Goal: Task Accomplishment & Management: Manage account settings

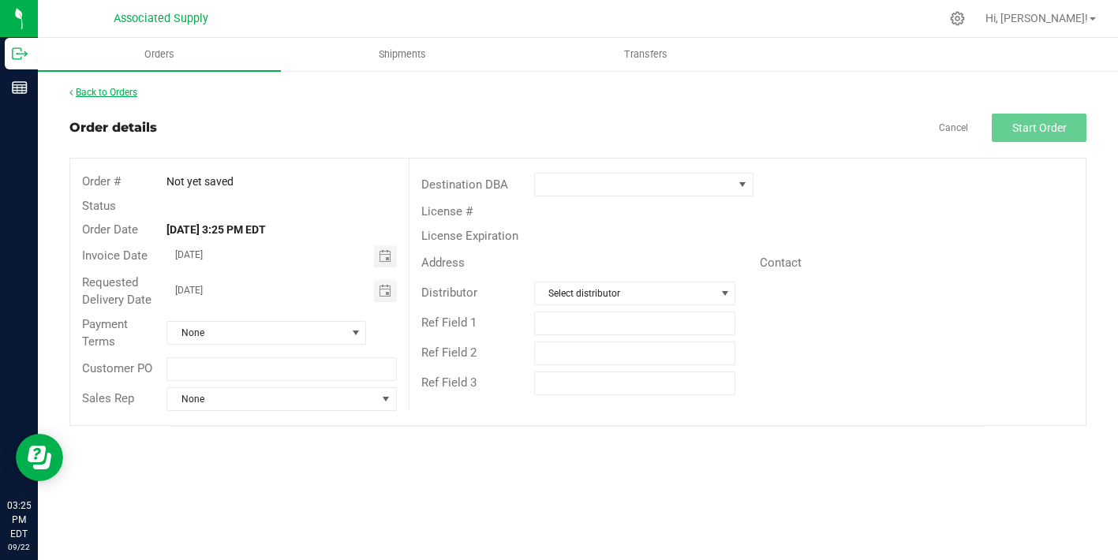
click at [110, 92] on link "Back to Orders" at bounding box center [103, 92] width 68 height 11
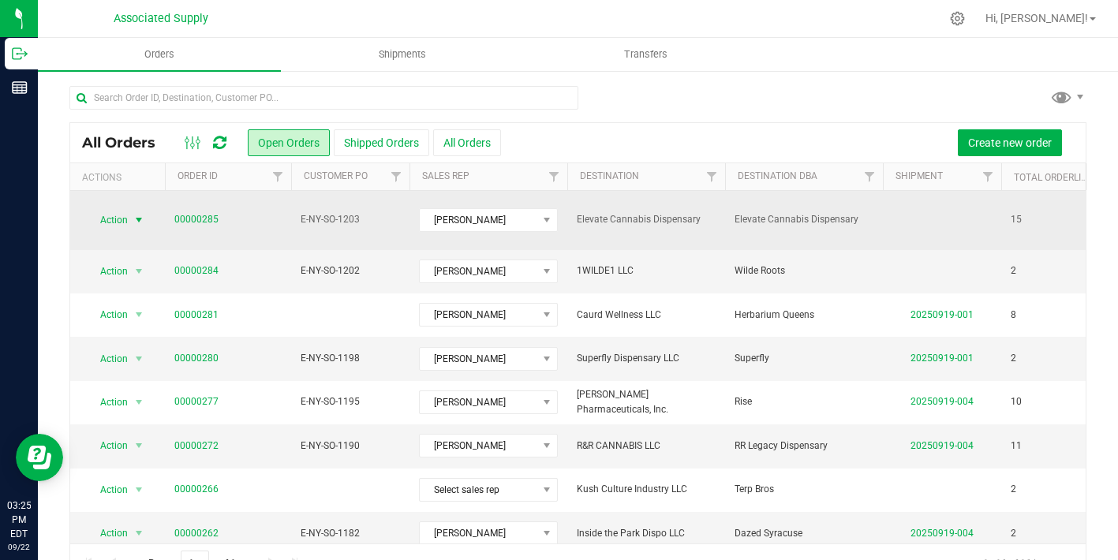
click at [137, 214] on span "select" at bounding box center [139, 220] width 13 height 13
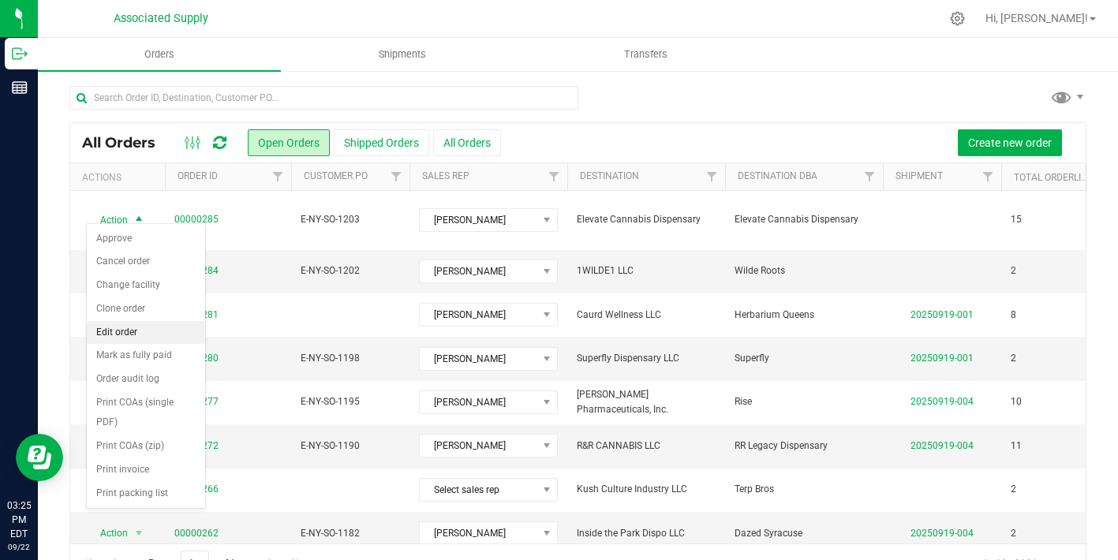
click at [148, 333] on li "Edit order" at bounding box center [146, 333] width 118 height 24
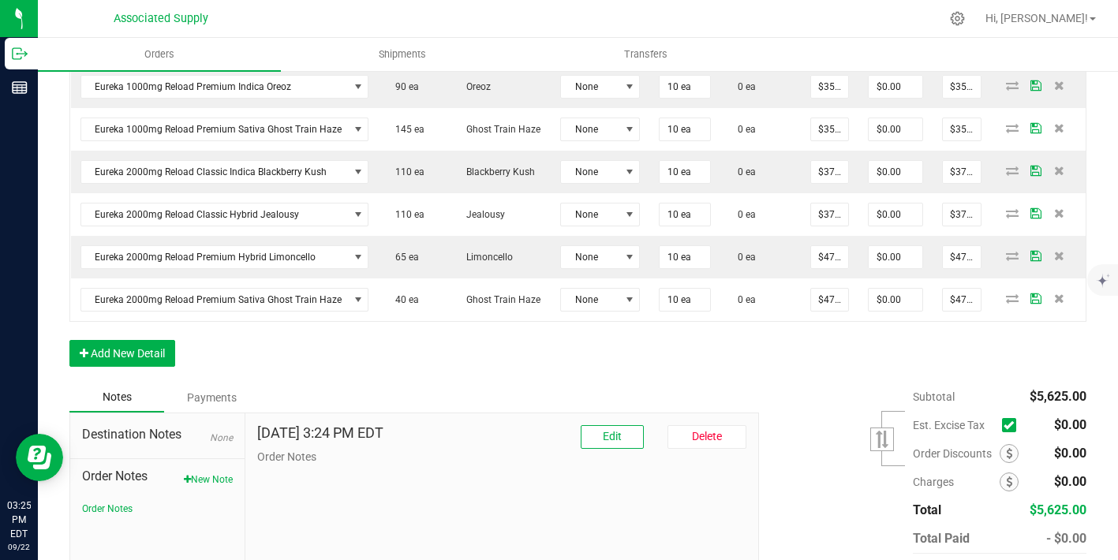
scroll to position [960, 0]
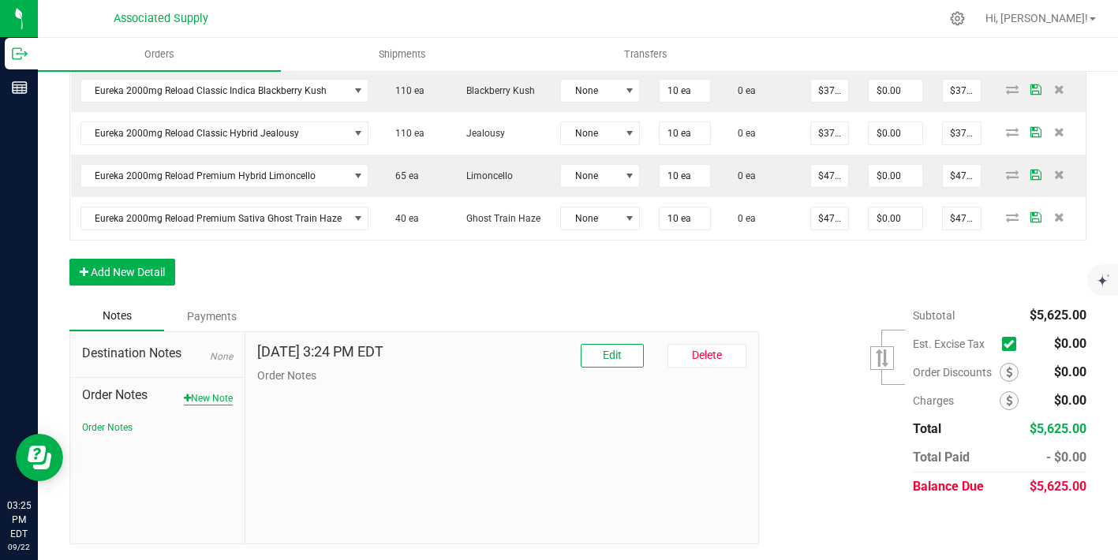
click at [221, 395] on button "New Note" at bounding box center [208, 398] width 49 height 14
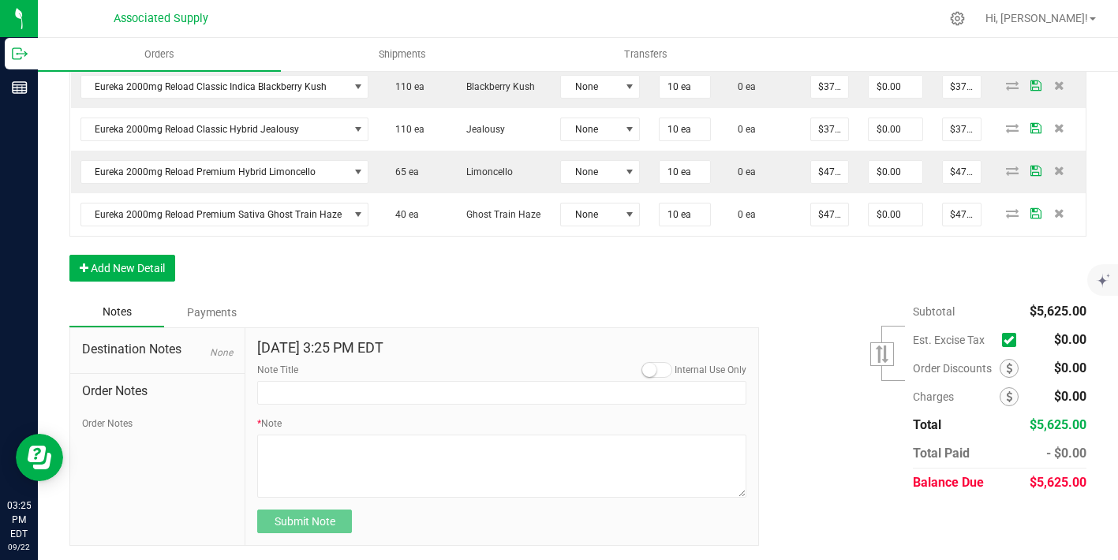
click at [275, 410] on form "[DATE] 3:25 PM EDT Internal Use Only Note Title * Note Submit Note" at bounding box center [501, 437] width 489 height 194
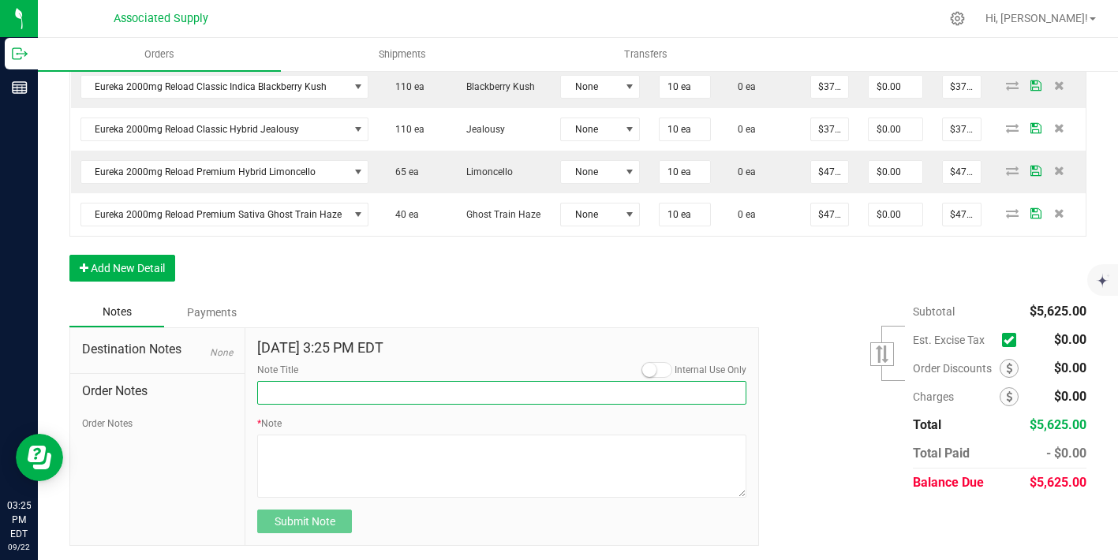
click at [279, 399] on input "Note Title" at bounding box center [501, 393] width 489 height 24
type input "NEW BANKING / WIRE INFO"
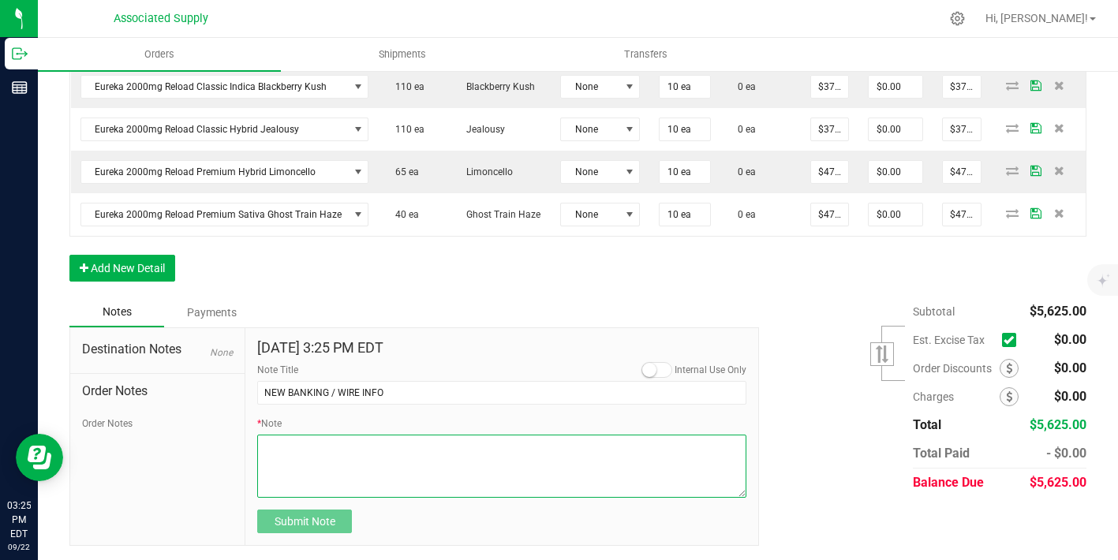
click at [321, 470] on textarea "* Note" at bounding box center [501, 466] width 489 height 63
paste textarea "Bank info for payment. Dime Community bank Routing # [US_BANK_ROUTING_MICR] Acc…"
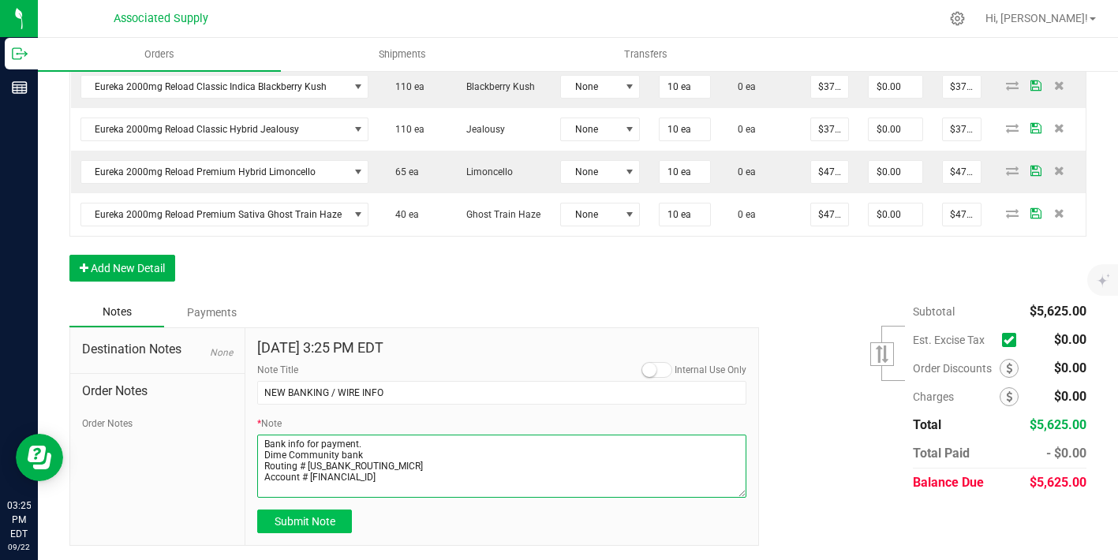
type textarea "Bank info for payment. Dime Community bank Routing # [US_BANK_ROUTING_MICR] Acc…"
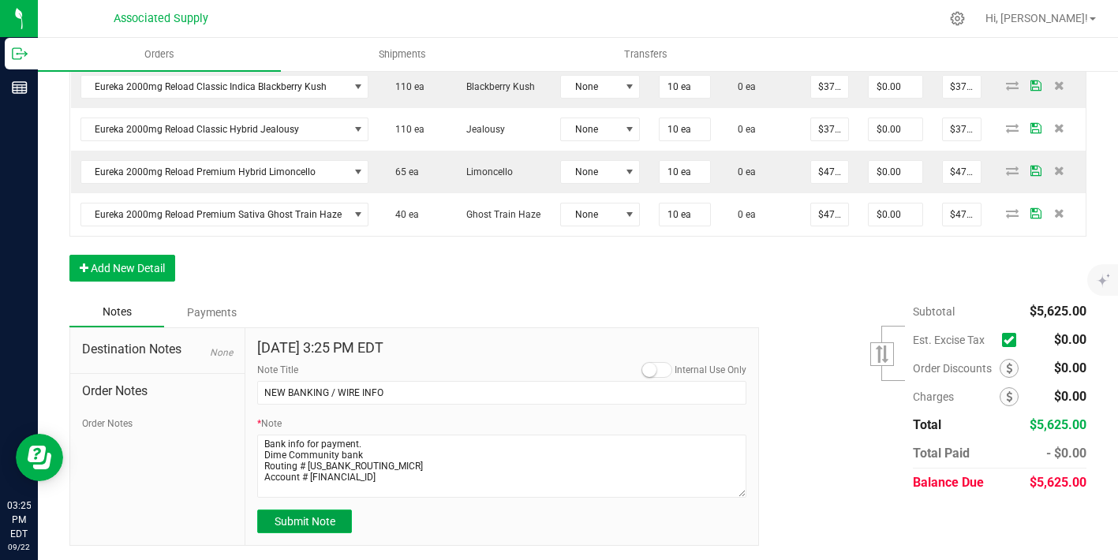
click at [319, 525] on span "Submit Note" at bounding box center [305, 521] width 61 height 13
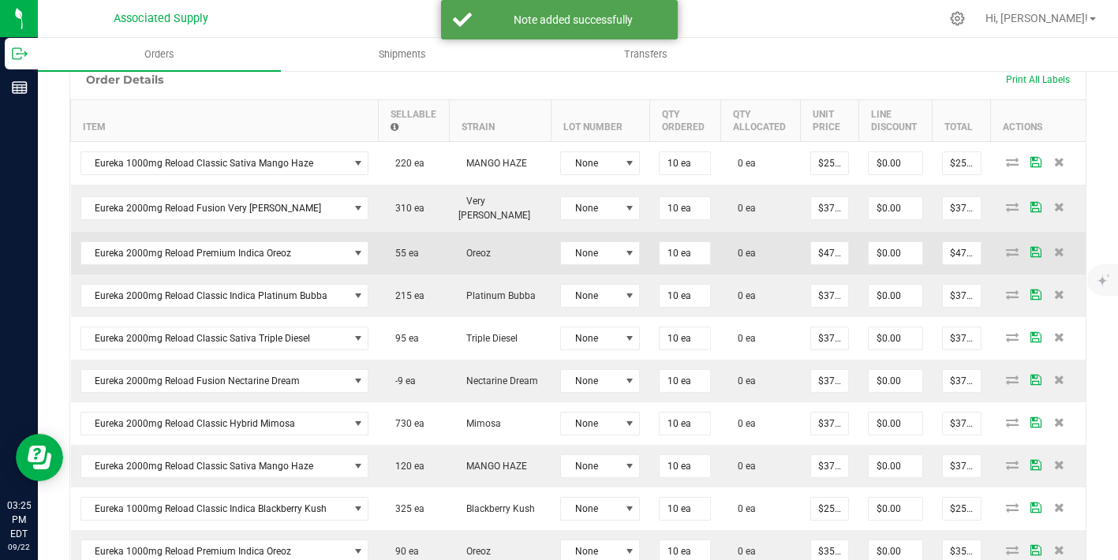
scroll to position [387, 0]
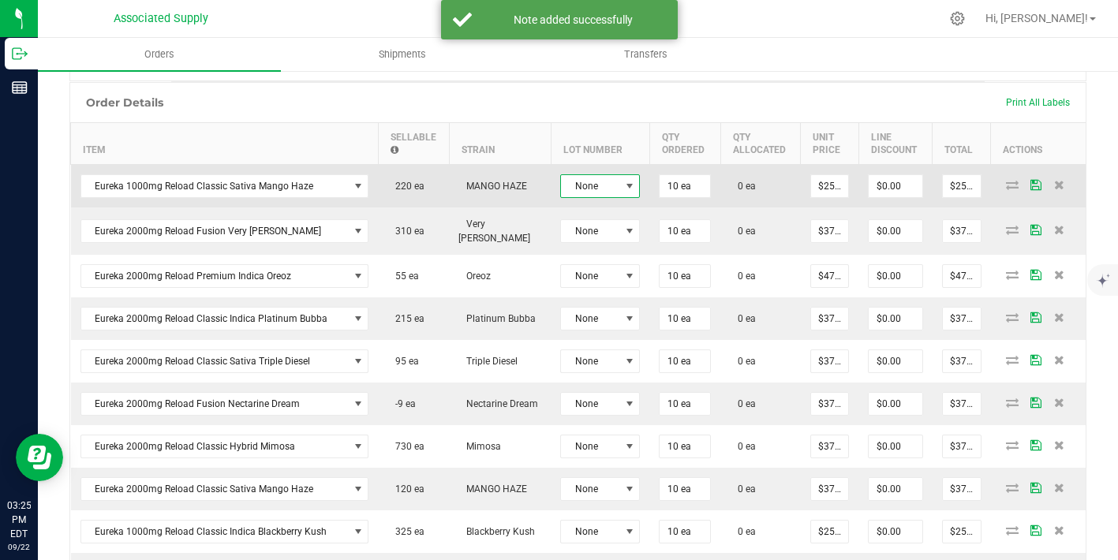
click at [608, 182] on span "None" at bounding box center [590, 186] width 58 height 22
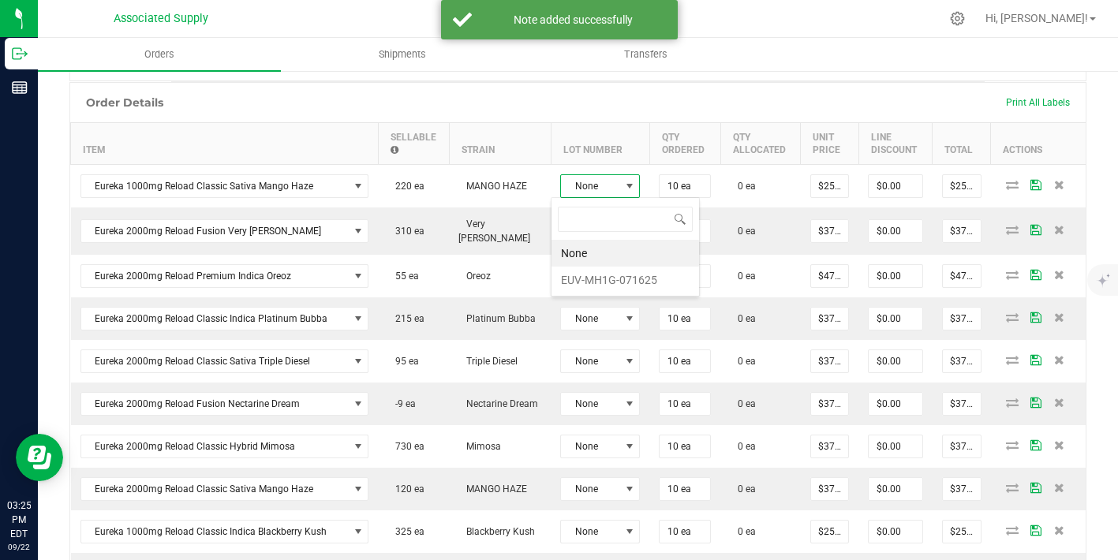
scroll to position [24, 80]
click at [604, 281] on li "EUV-MH1G-071625" at bounding box center [626, 280] width 148 height 27
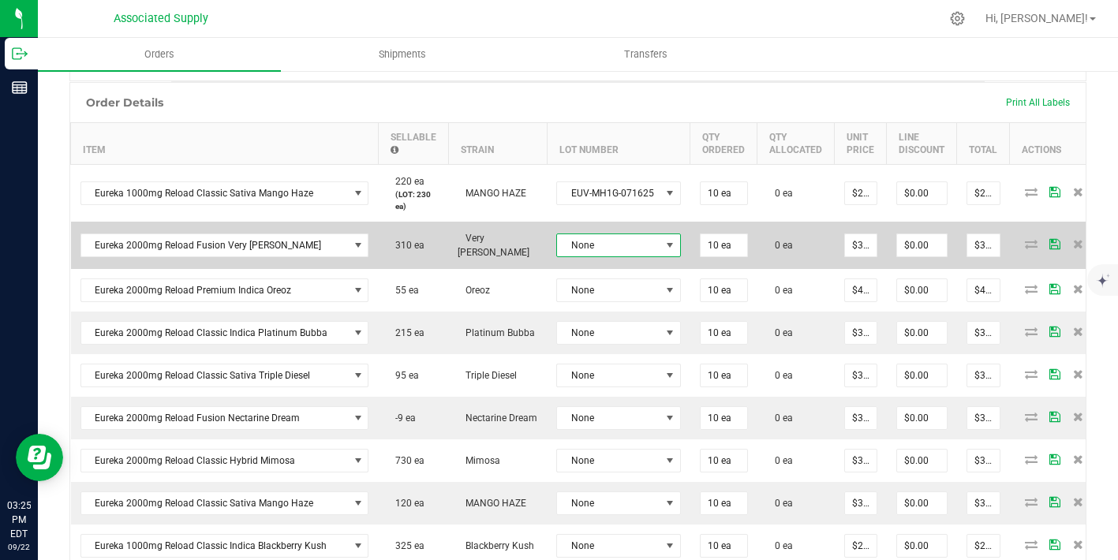
click at [608, 236] on span "None" at bounding box center [608, 245] width 103 height 22
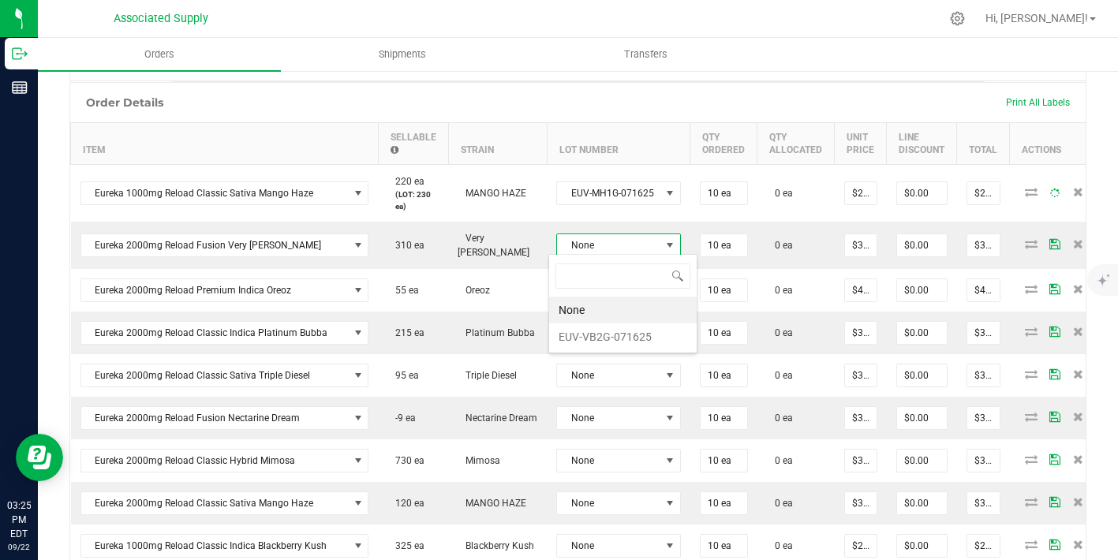
scroll to position [24, 123]
click at [612, 341] on li "EUV-VB2G-071625" at bounding box center [623, 337] width 148 height 27
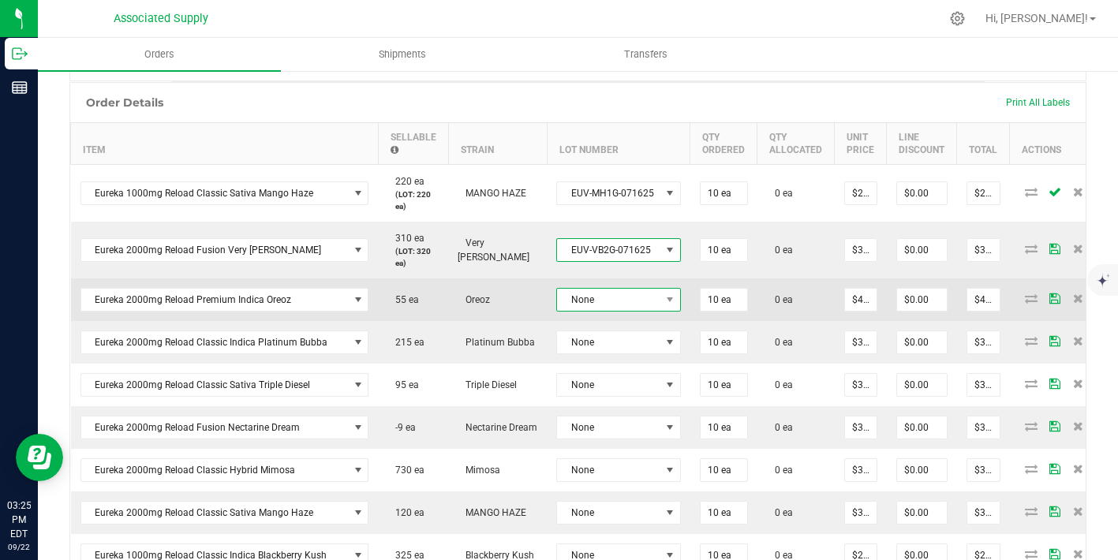
click at [621, 290] on span "None" at bounding box center [608, 300] width 103 height 22
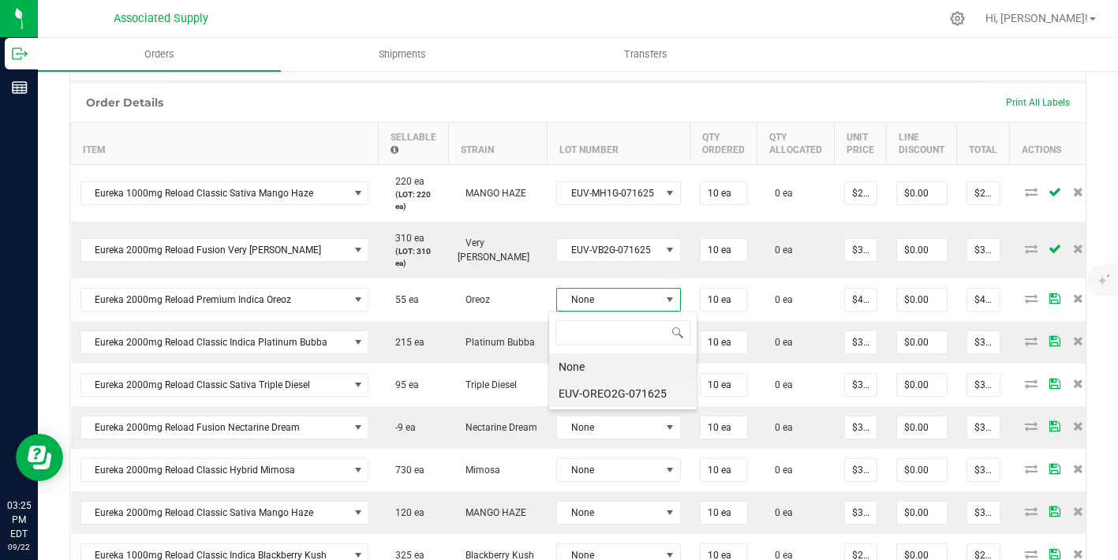
click at [623, 395] on li "EUV-OREO2G-071625" at bounding box center [623, 393] width 148 height 27
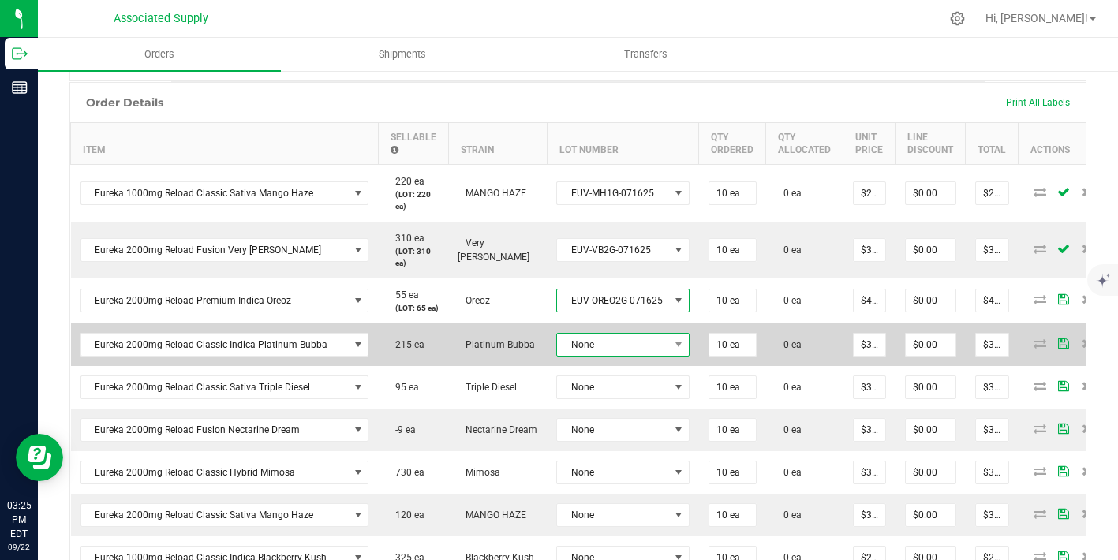
click at [642, 343] on span "None" at bounding box center [622, 345] width 133 height 24
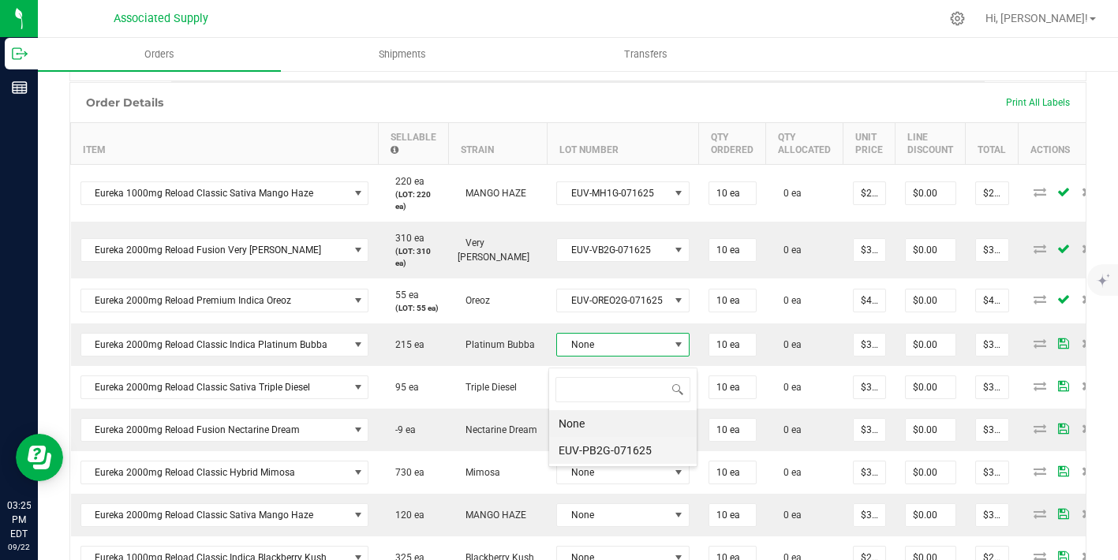
click at [635, 444] on li "EUV-PB2G-071625" at bounding box center [623, 450] width 148 height 27
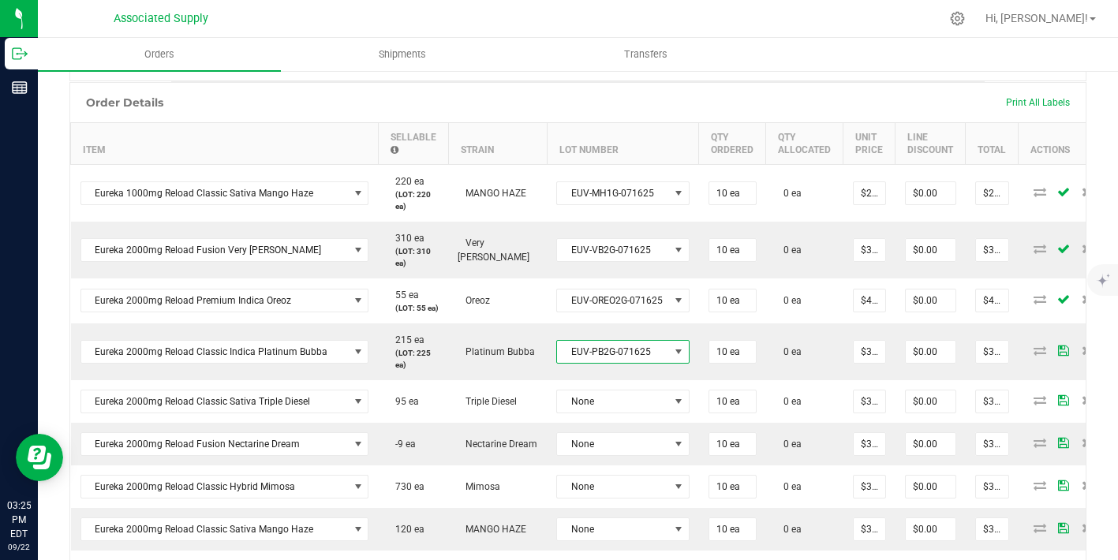
scroll to position [438, 0]
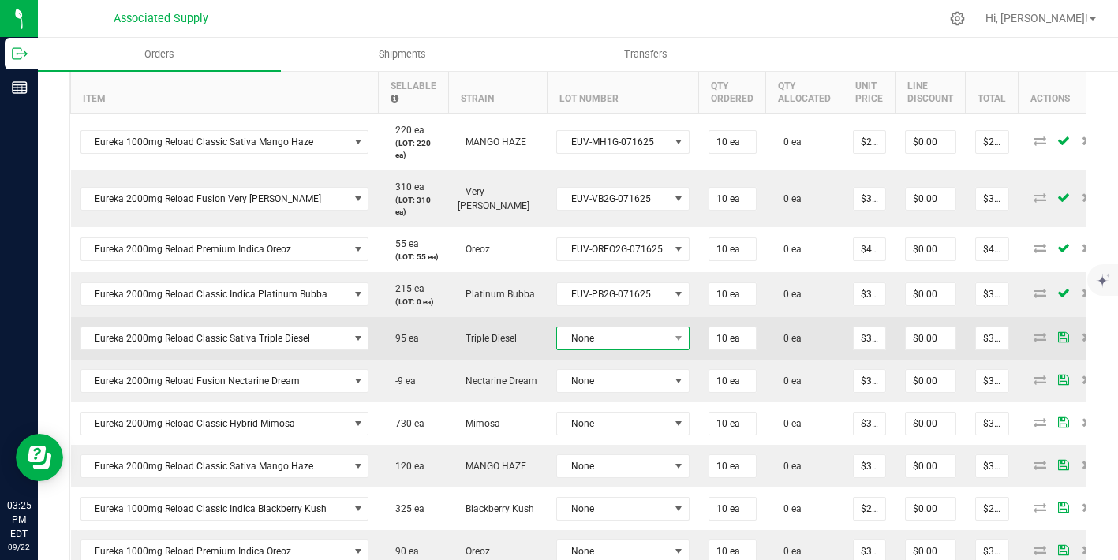
click at [630, 350] on span "None" at bounding box center [613, 338] width 112 height 22
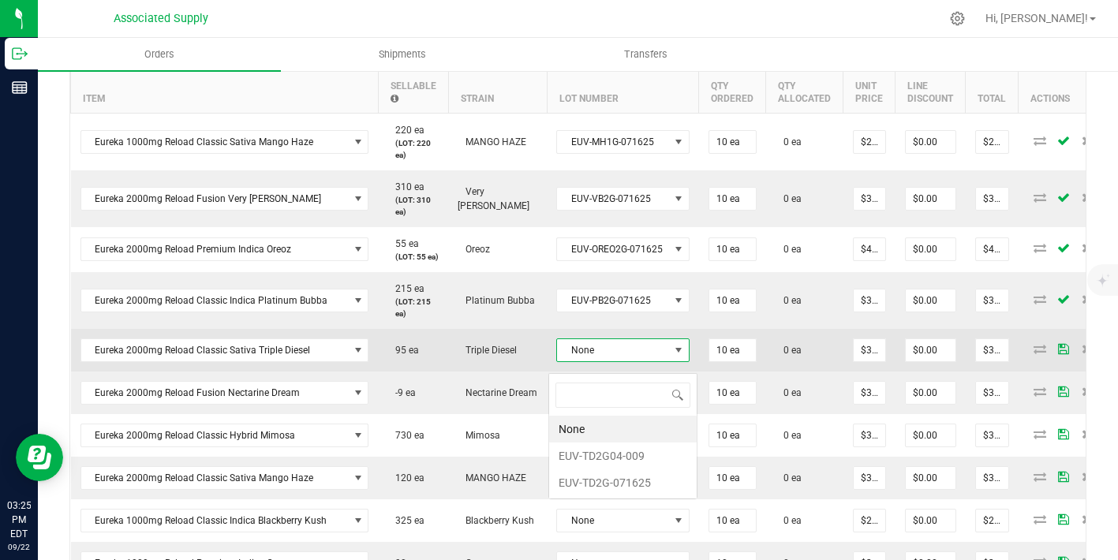
scroll to position [24, 132]
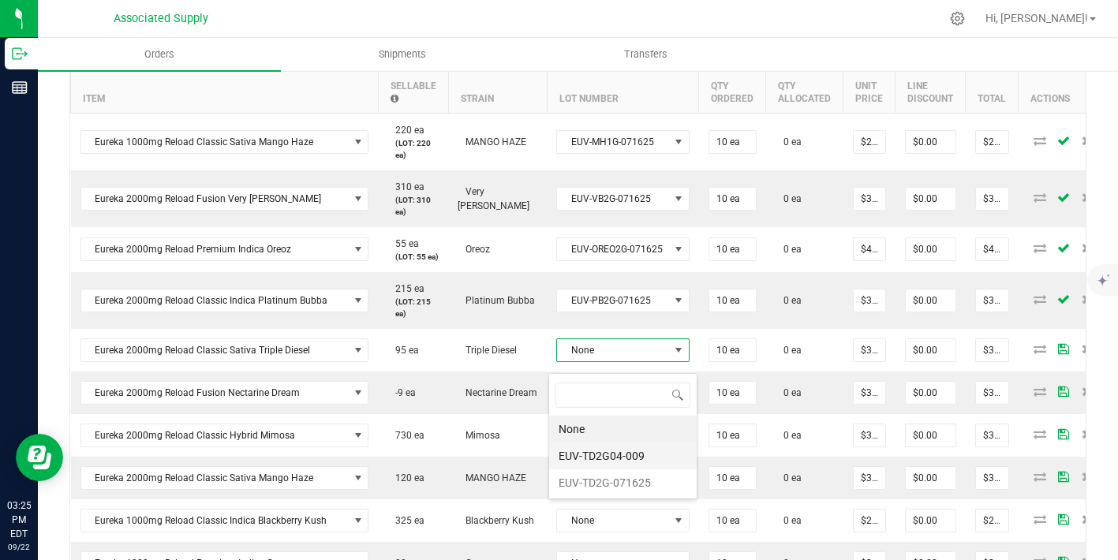
click at [617, 459] on li "EUV-TD2G04-009" at bounding box center [623, 456] width 148 height 27
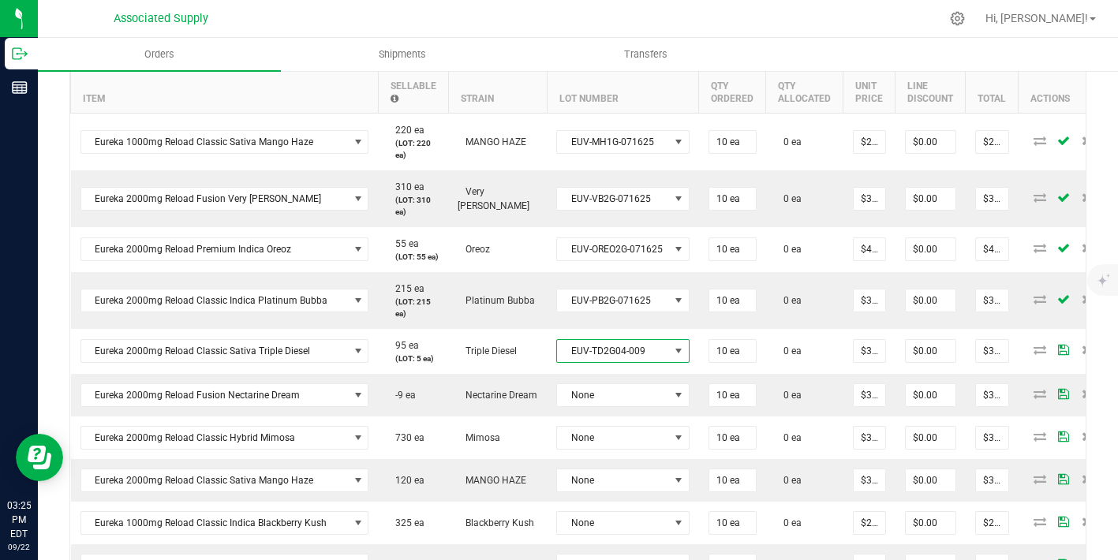
scroll to position [514, 0]
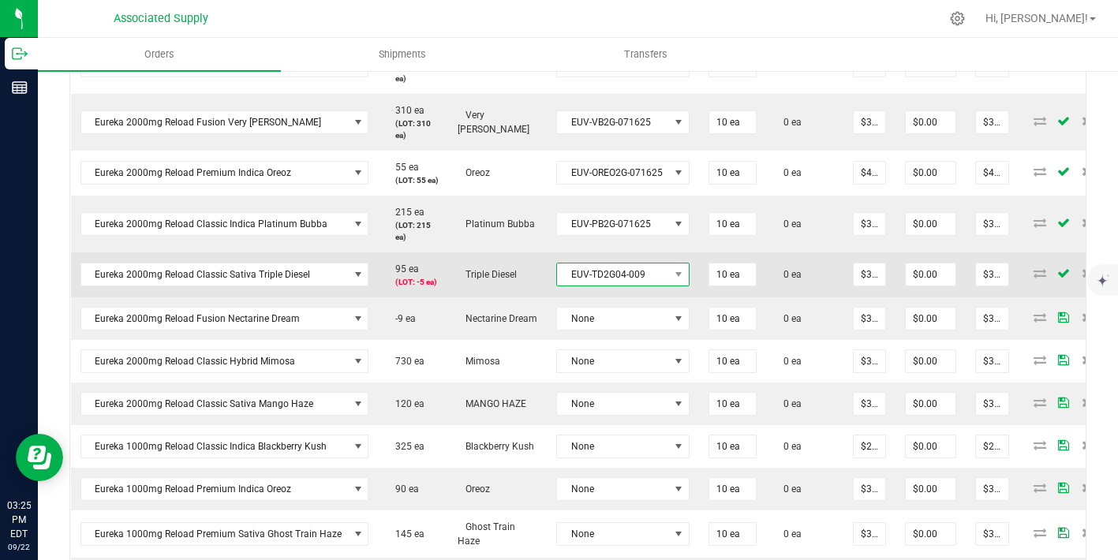
click at [626, 286] on span "EUV-TD2G04-009" at bounding box center [613, 275] width 112 height 22
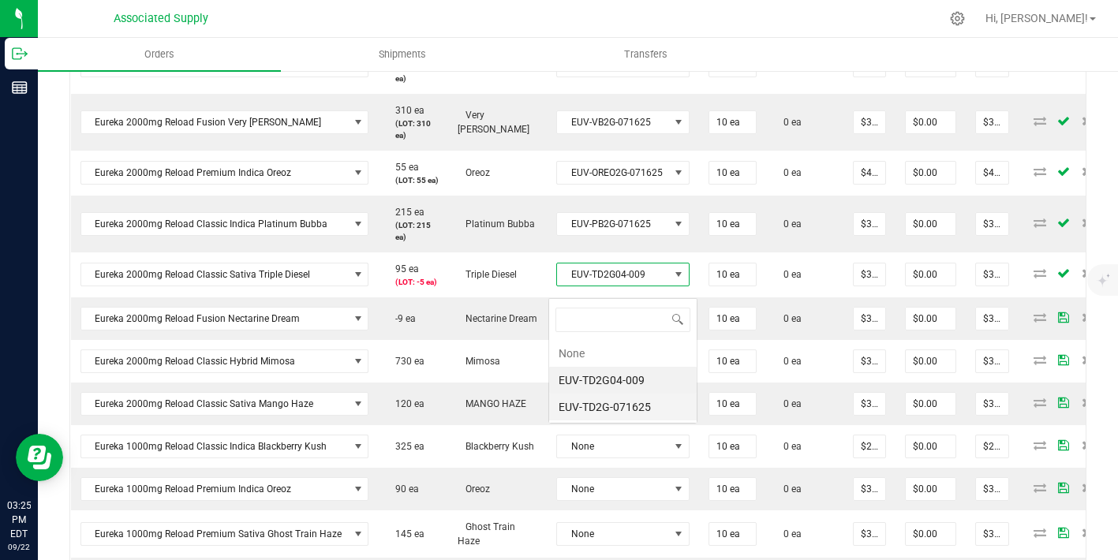
scroll to position [24, 132]
click at [635, 408] on li "EUV-TD2G-071625" at bounding box center [623, 407] width 148 height 27
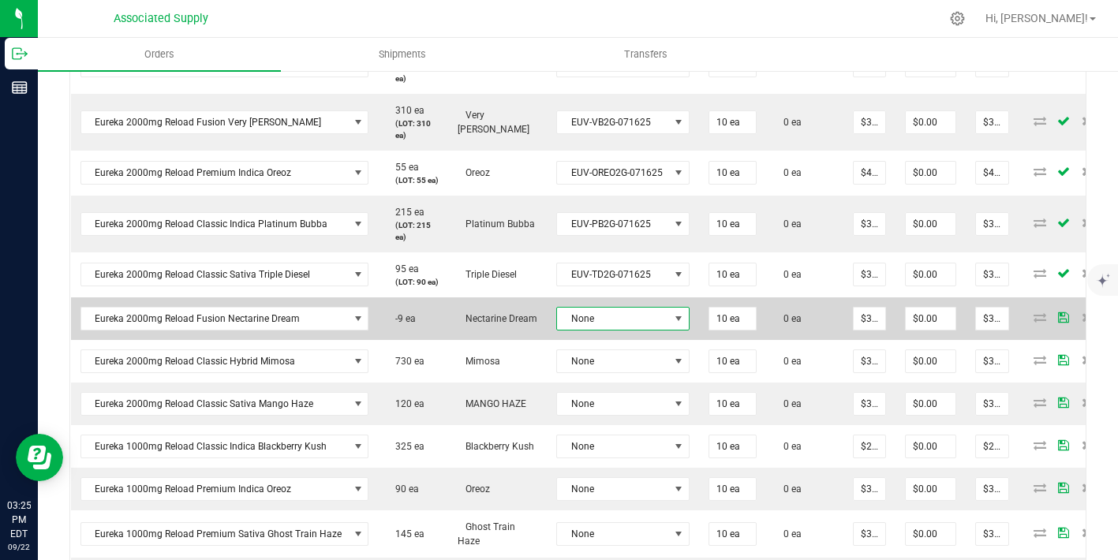
click at [635, 330] on span "None" at bounding box center [613, 319] width 112 height 22
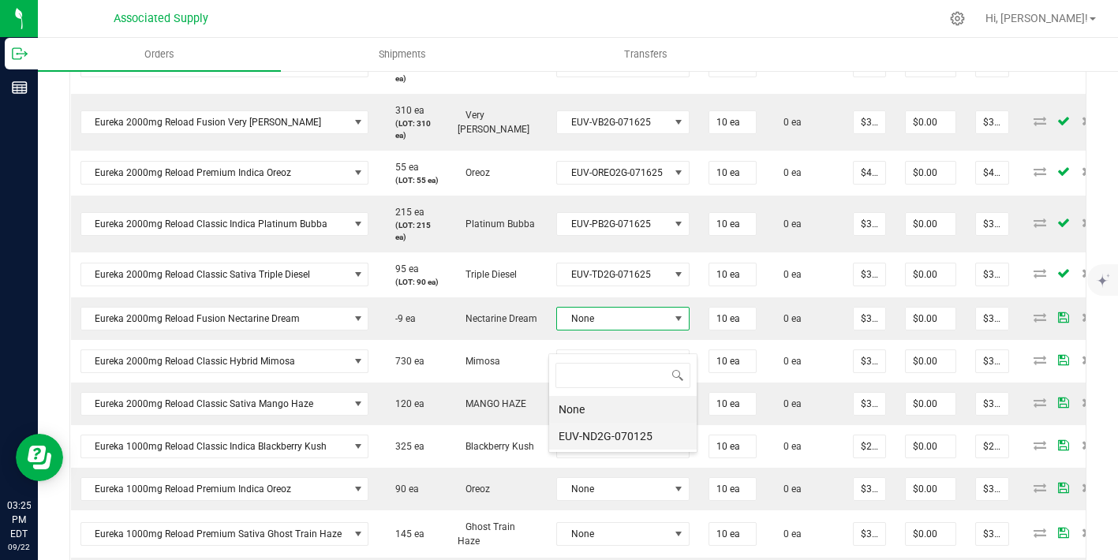
click at [633, 437] on li "EUV-ND2G-070125" at bounding box center [623, 436] width 148 height 27
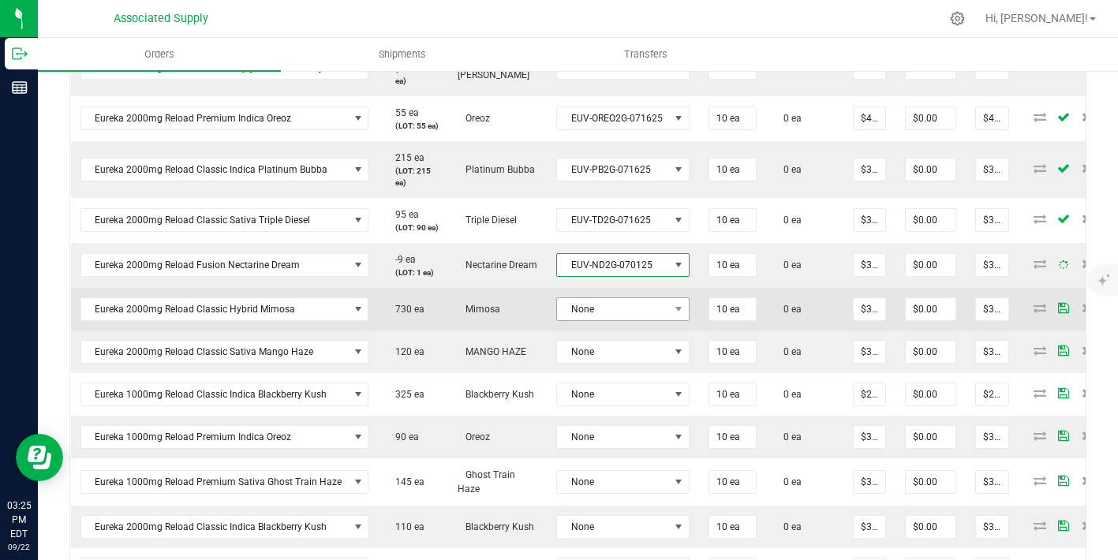
scroll to position [571, 0]
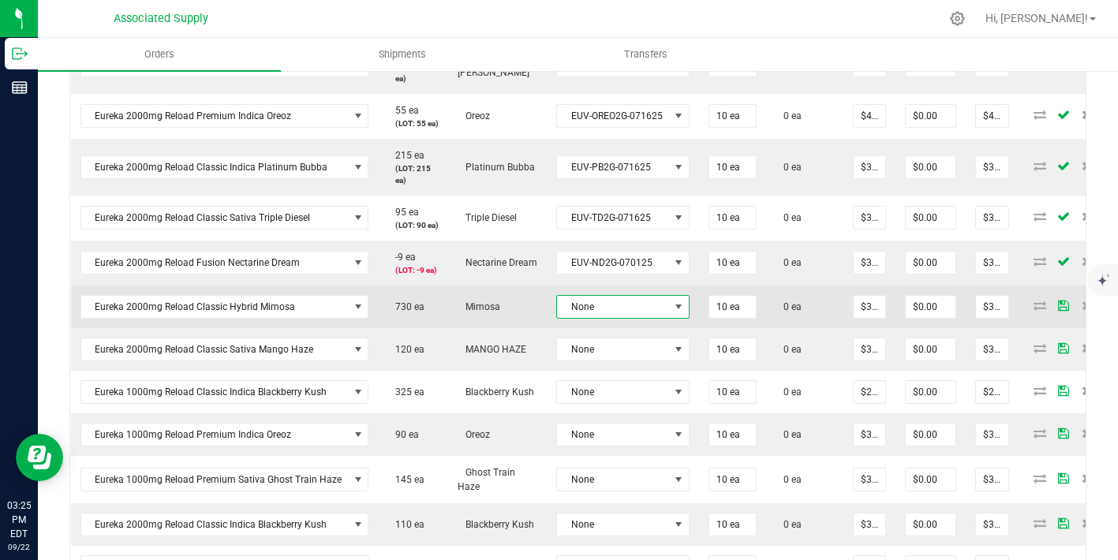
click at [653, 318] on span "None" at bounding box center [613, 307] width 112 height 22
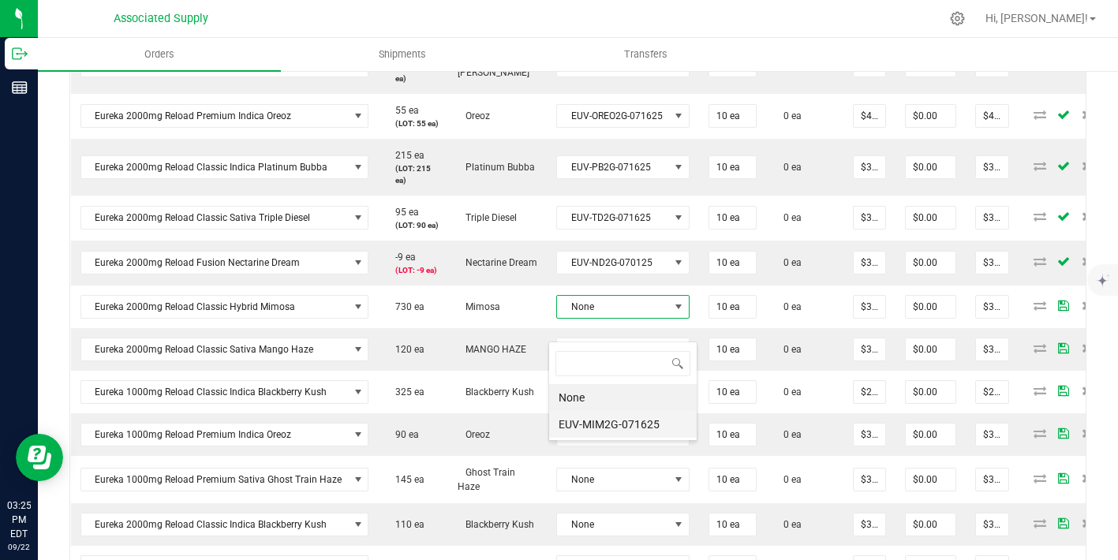
click at [638, 431] on li "EUV-MIM2G-071625" at bounding box center [623, 424] width 148 height 27
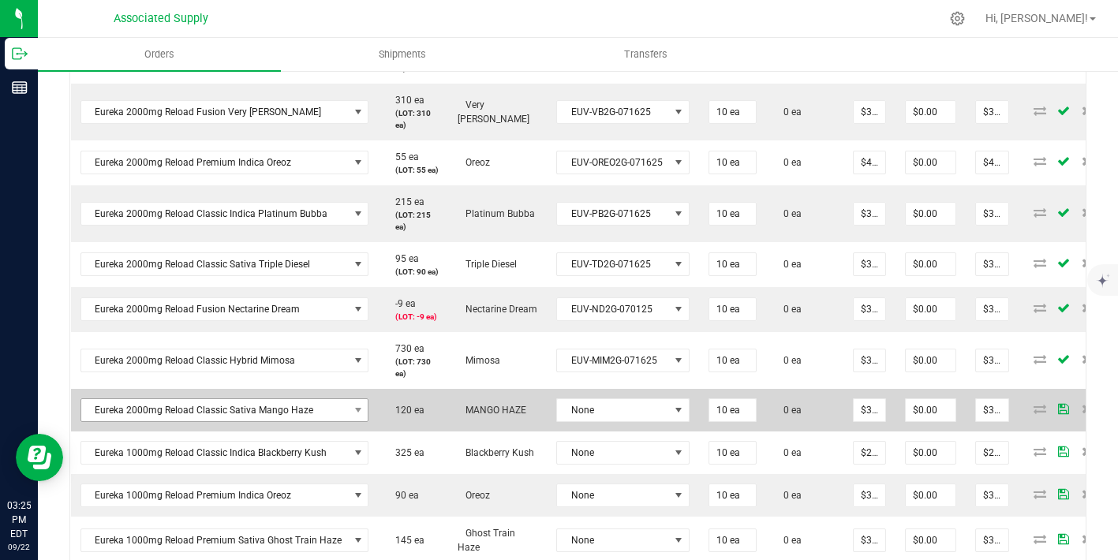
scroll to position [537, 0]
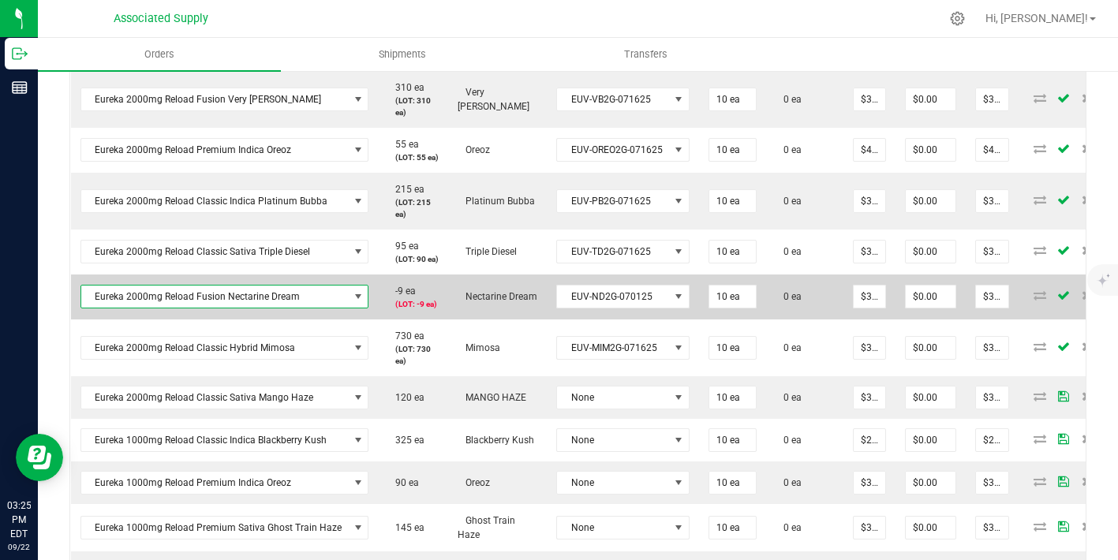
click at [263, 308] on span "Eureka 2000mg Reload Fusion Nectarine Dream" at bounding box center [215, 297] width 268 height 22
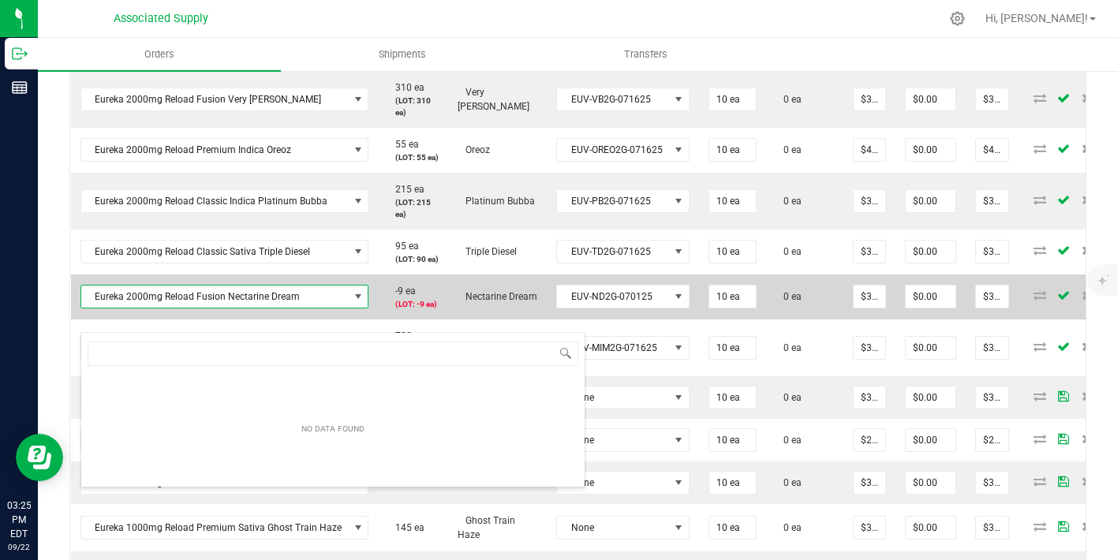
scroll to position [24, 282]
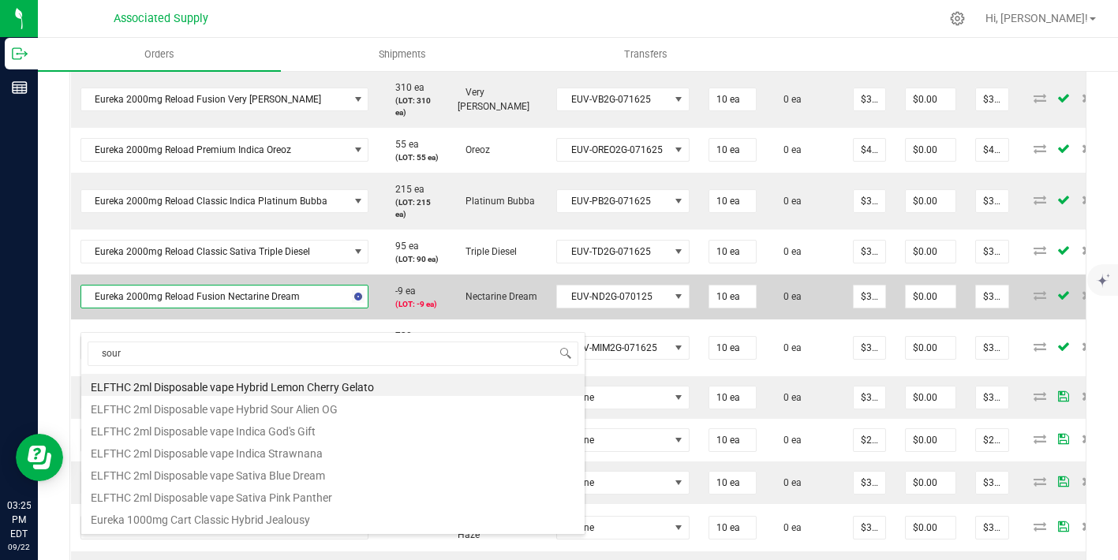
type input "sour"
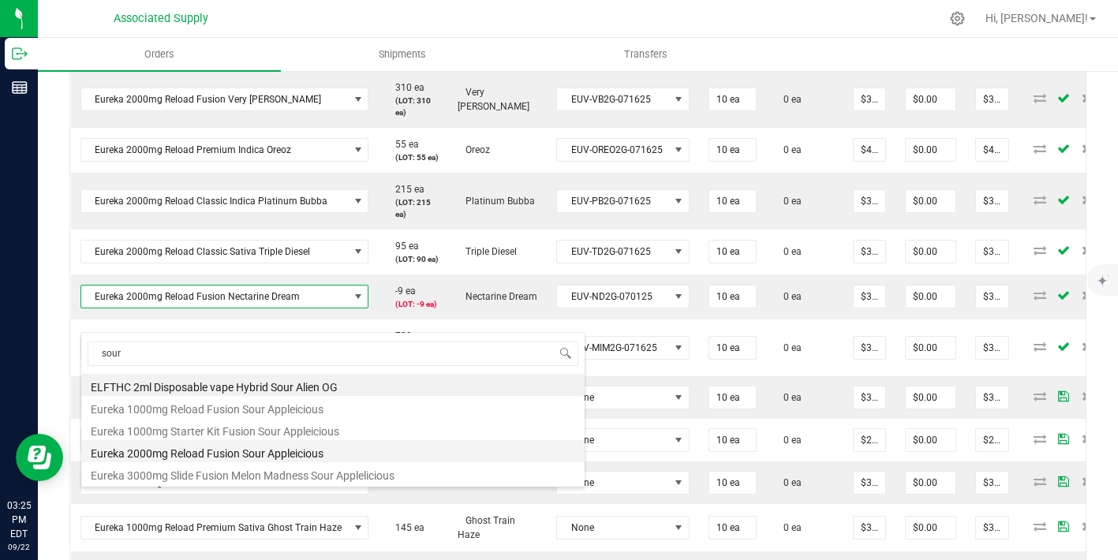
click at [243, 450] on li "Eureka 2000mg Reload Fusion Sour Appleicious" at bounding box center [332, 451] width 503 height 22
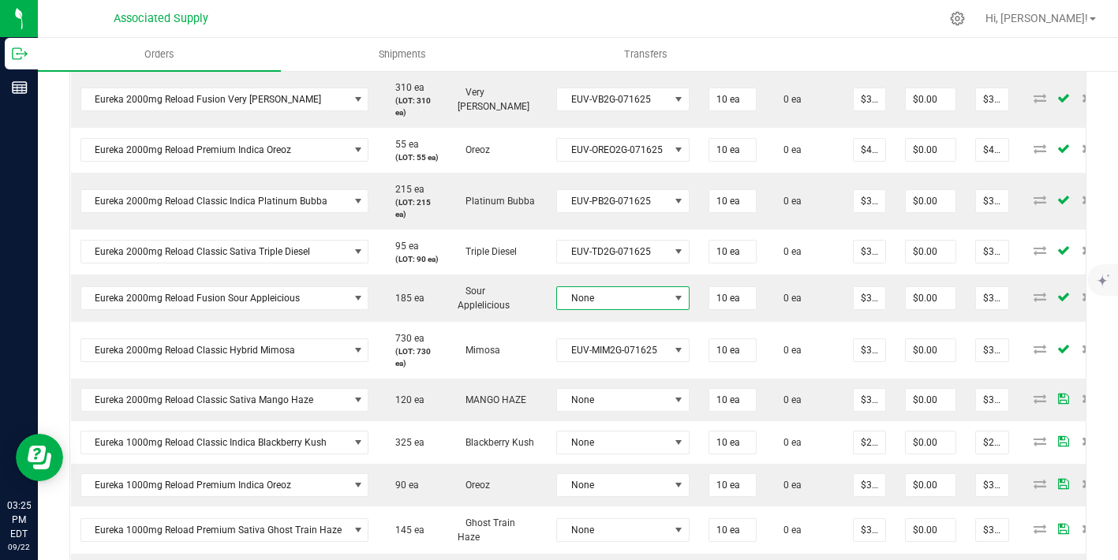
click at [615, 309] on span "None" at bounding box center [613, 298] width 112 height 22
click at [627, 417] on li "EUV-R-SA2G01-008" at bounding box center [623, 415] width 148 height 27
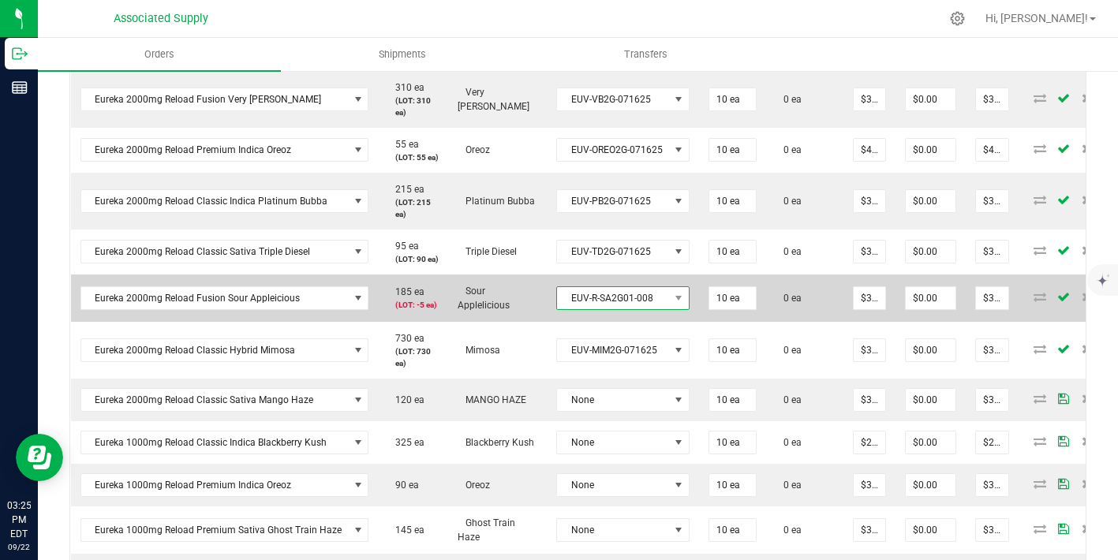
click at [638, 309] on span "EUV-R-SA2G01-008" at bounding box center [613, 298] width 112 height 22
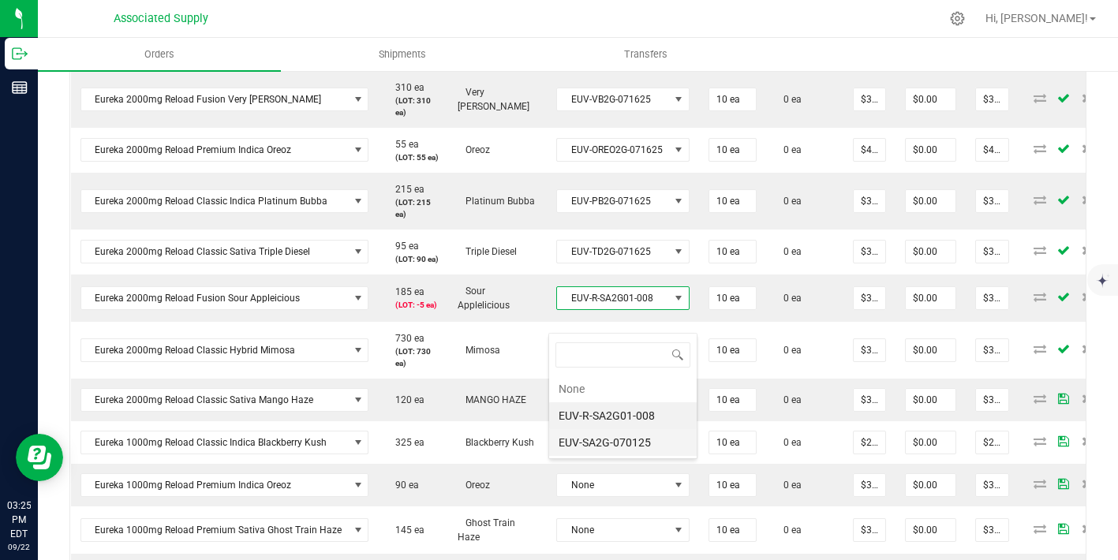
click at [640, 435] on li "EUV-SA2G-070125" at bounding box center [623, 442] width 148 height 27
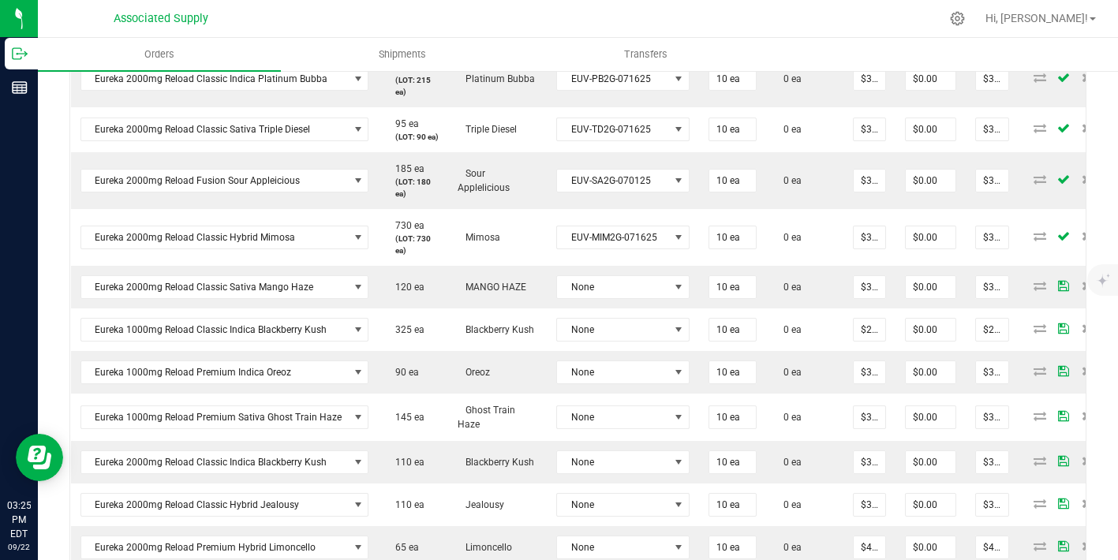
scroll to position [0, 0]
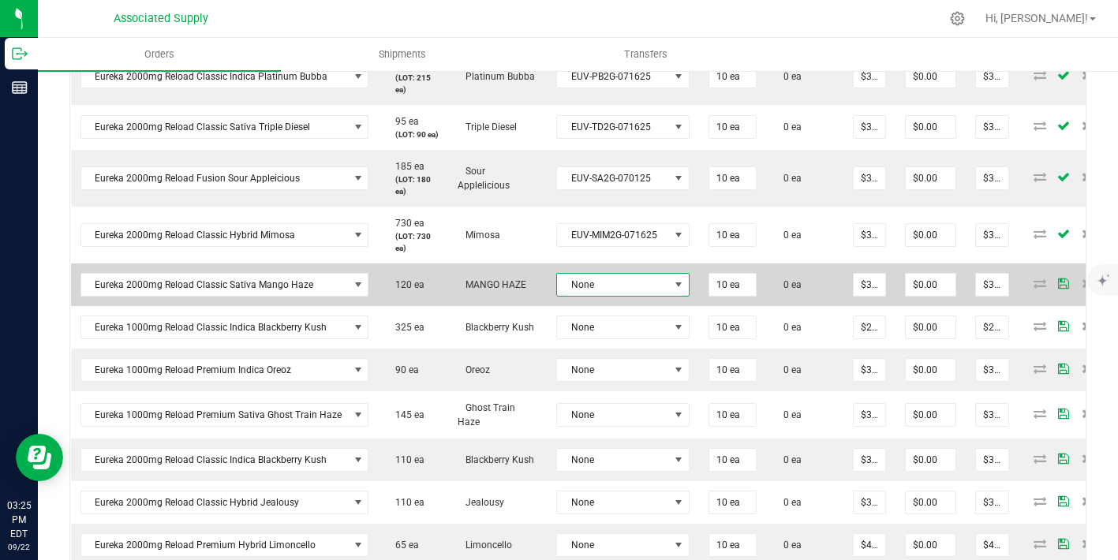
click at [627, 296] on span "None" at bounding box center [613, 285] width 112 height 22
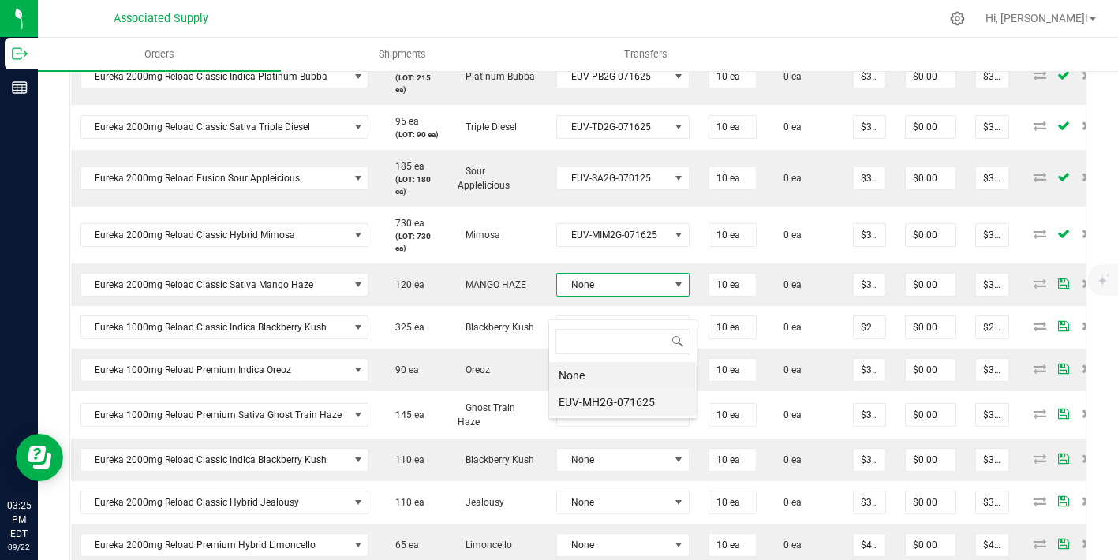
click at [622, 400] on li "EUV-MH2G-071625" at bounding box center [623, 402] width 148 height 27
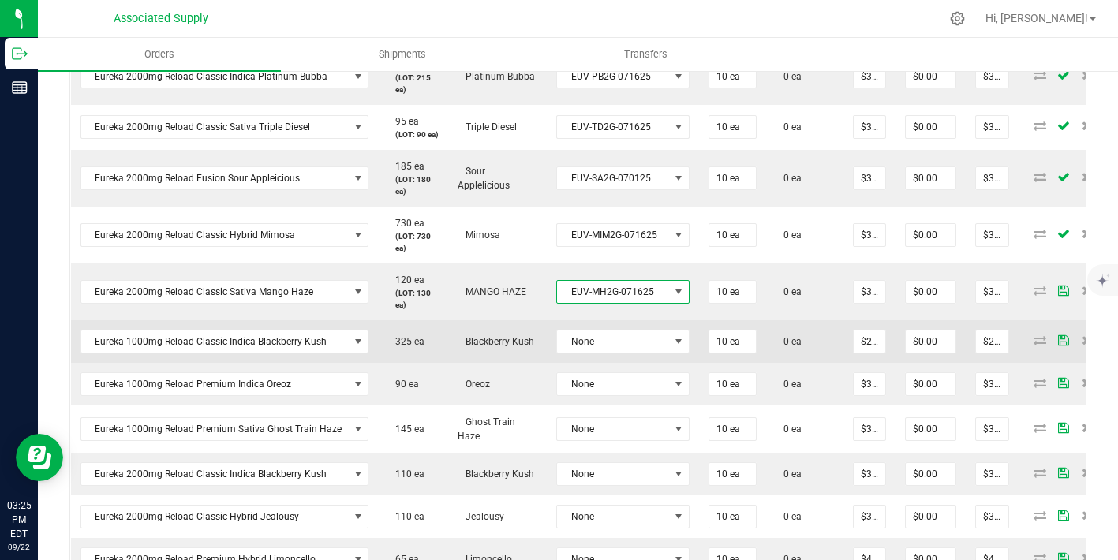
click at [627, 350] on td "None" at bounding box center [623, 341] width 152 height 43
click at [627, 353] on span "None" at bounding box center [613, 342] width 112 height 22
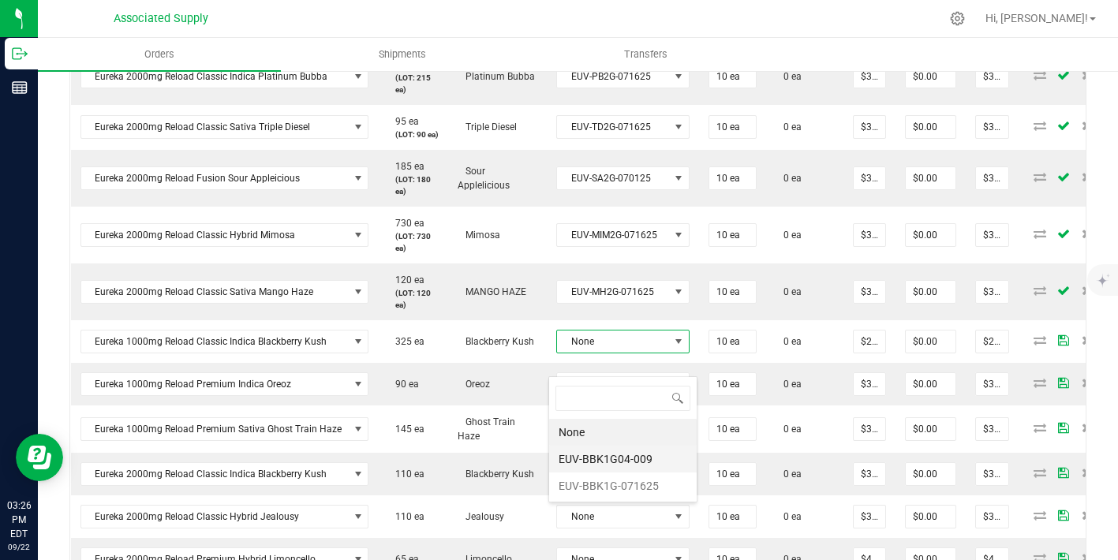
click at [630, 466] on li "EUV-BBK1G04-009" at bounding box center [623, 459] width 148 height 27
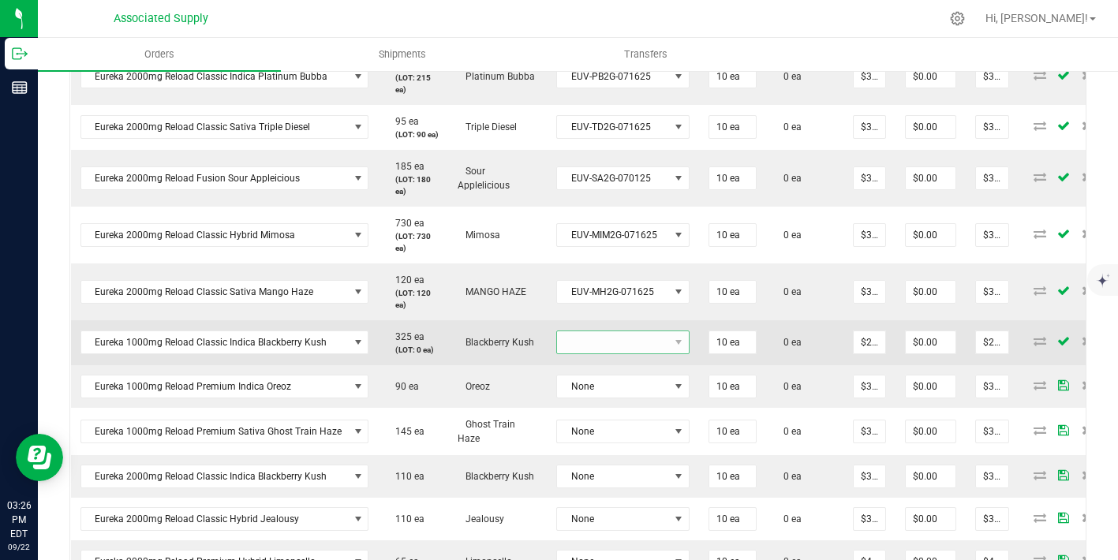
click at [629, 354] on span "NO DATA FOUND" at bounding box center [613, 342] width 112 height 22
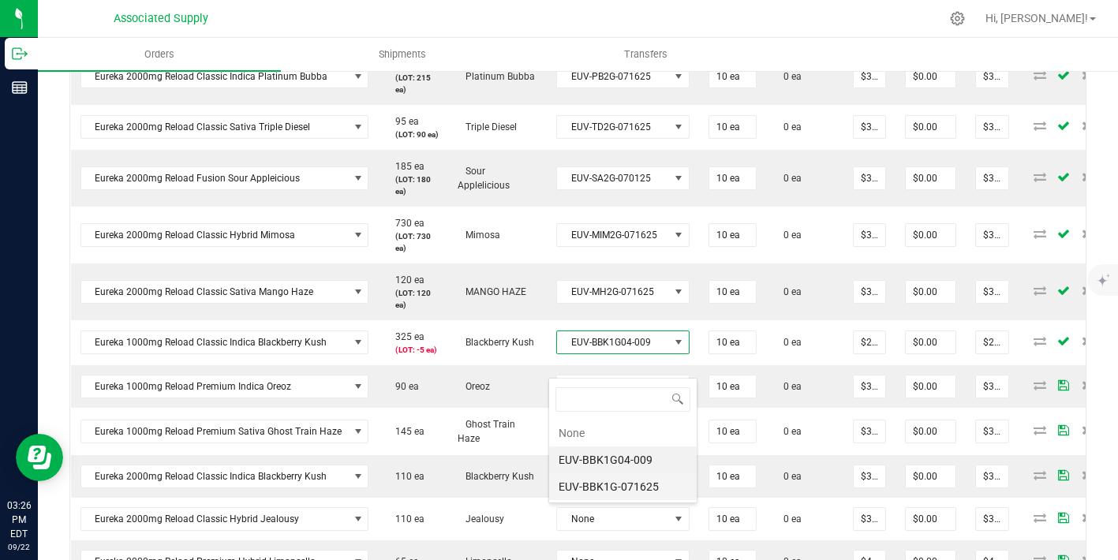
click at [632, 484] on li "EUV-BBK1G-071625" at bounding box center [623, 486] width 148 height 27
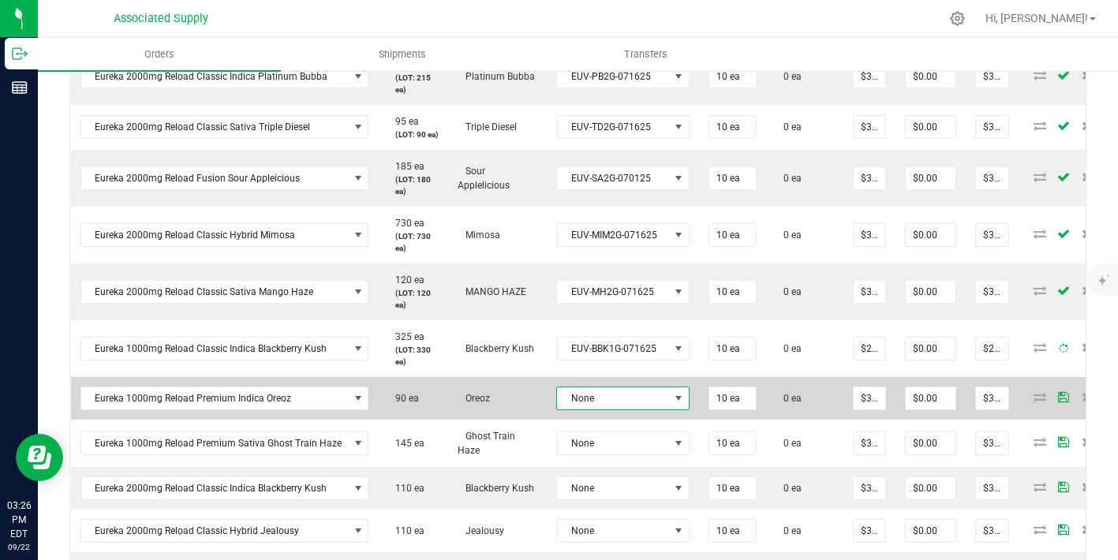
click at [649, 410] on span "None" at bounding box center [613, 398] width 112 height 22
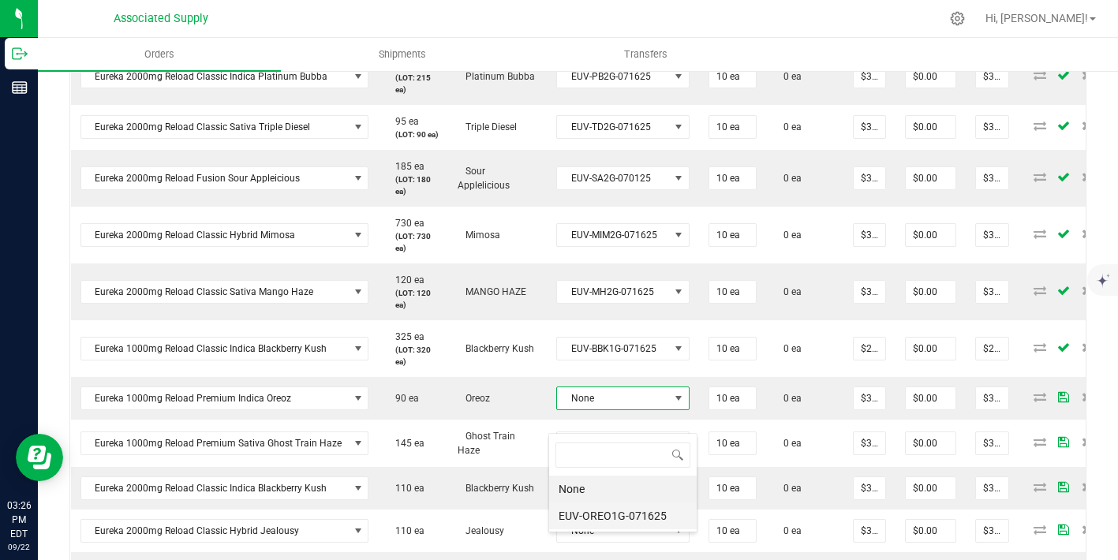
click at [659, 520] on li "EUV-OREO1G-071625" at bounding box center [623, 516] width 148 height 27
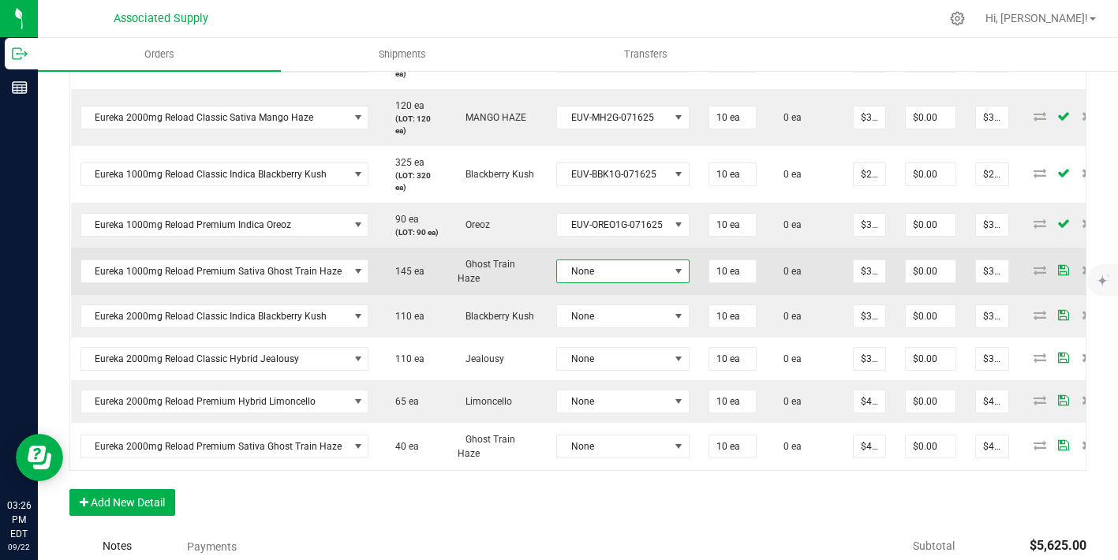
click at [624, 282] on span "None" at bounding box center [613, 271] width 112 height 22
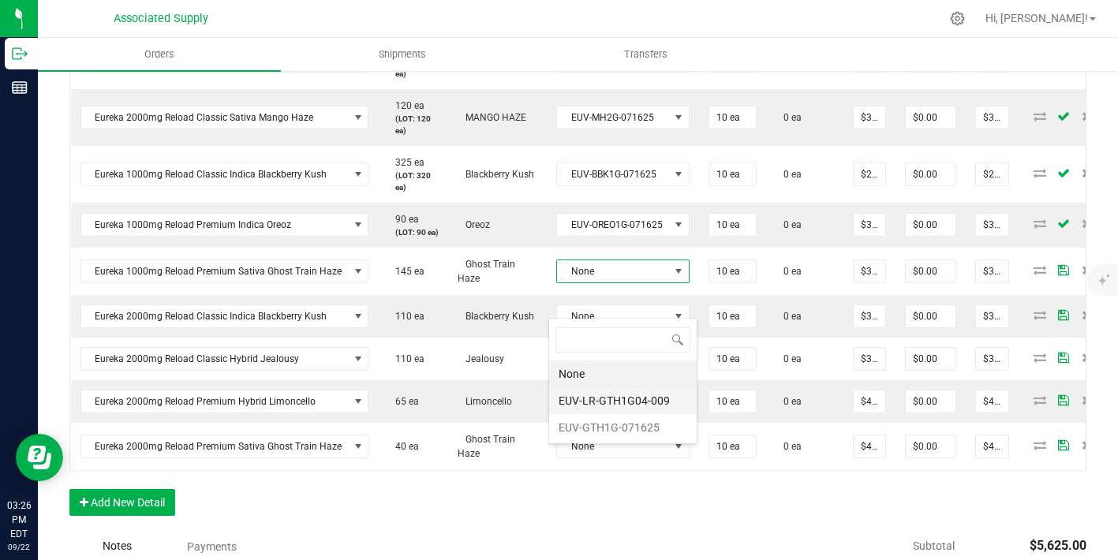
click at [621, 404] on li "EUV-LR-GTH1G04-009" at bounding box center [623, 400] width 148 height 27
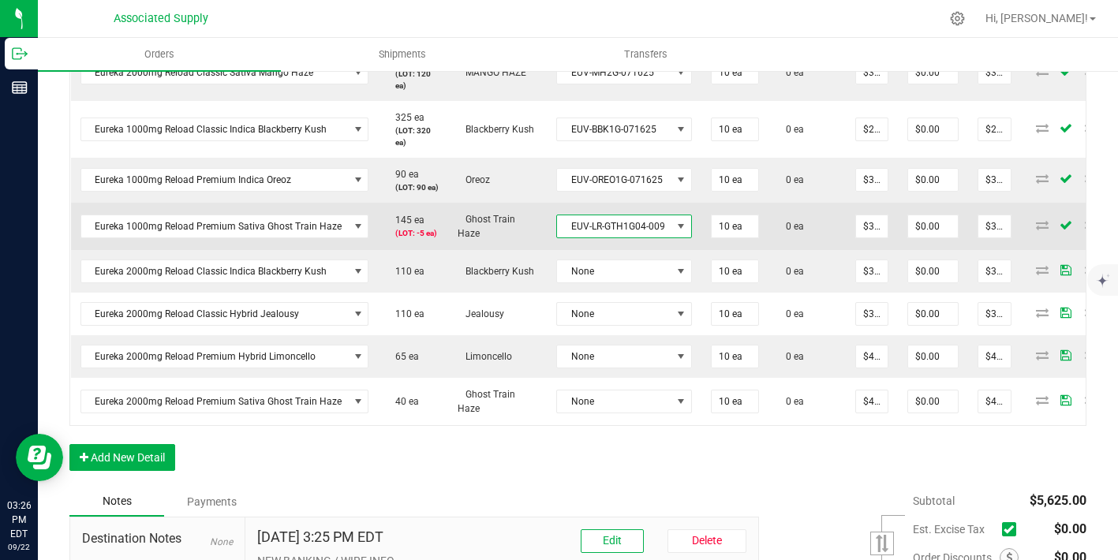
click at [631, 238] on span "EUV-LR-GTH1G04-009" at bounding box center [614, 226] width 114 height 22
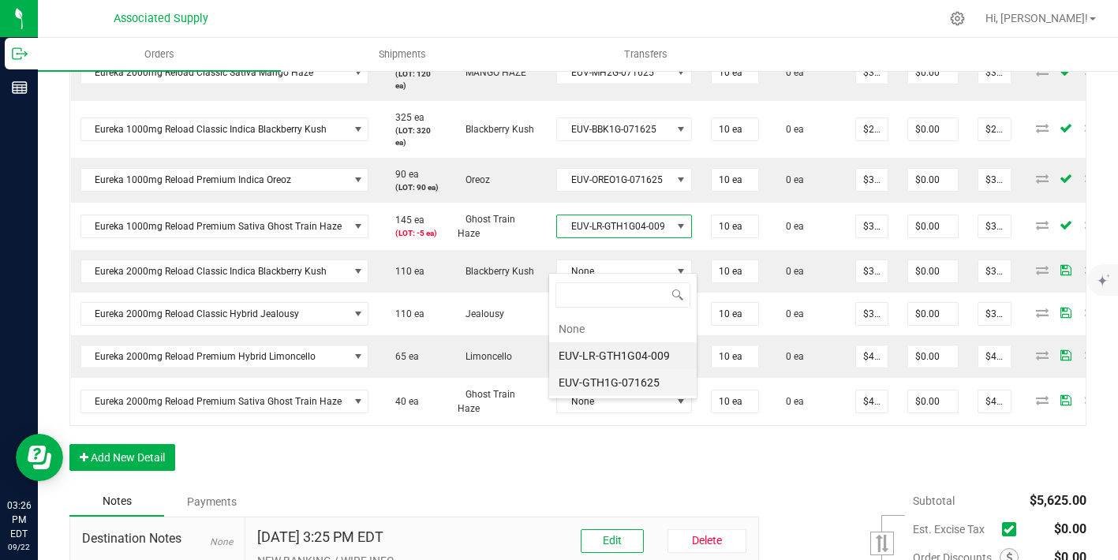
click at [638, 377] on li "EUV-GTH1G-071625" at bounding box center [623, 382] width 148 height 27
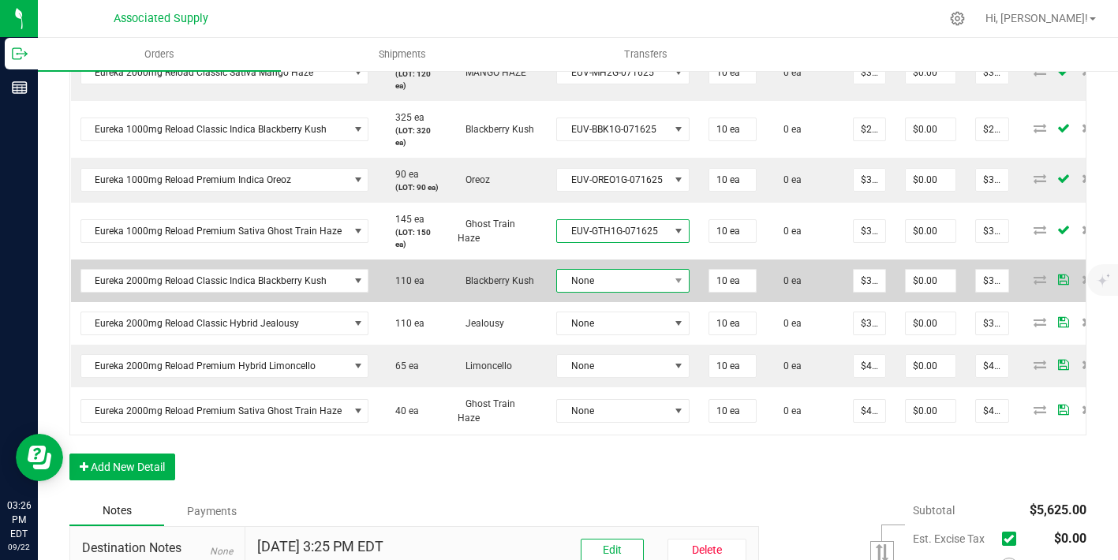
click at [646, 292] on span "None" at bounding box center [613, 281] width 112 height 22
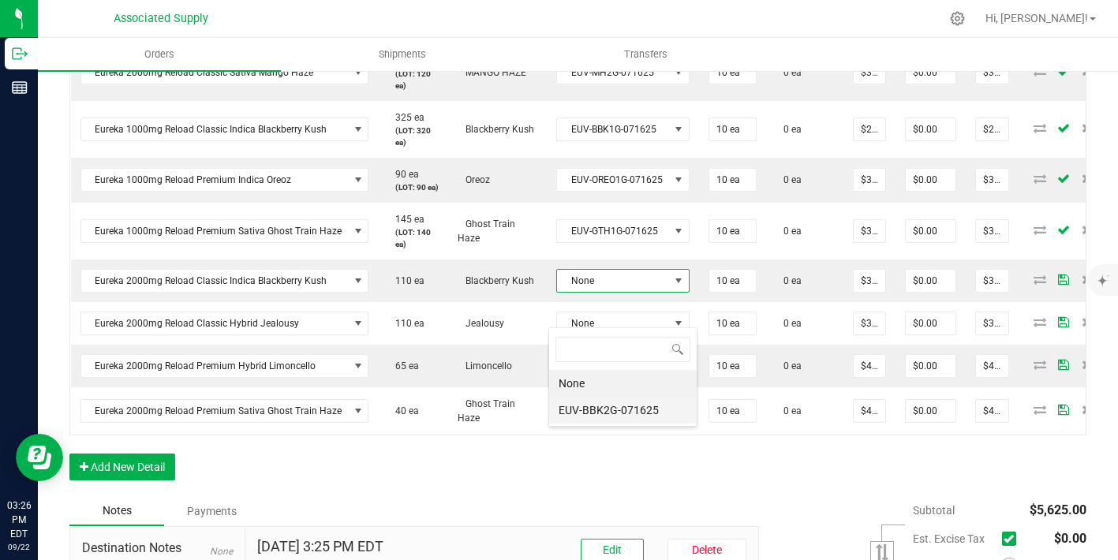
click at [633, 402] on li "EUV-BBK2G-071625" at bounding box center [623, 410] width 148 height 27
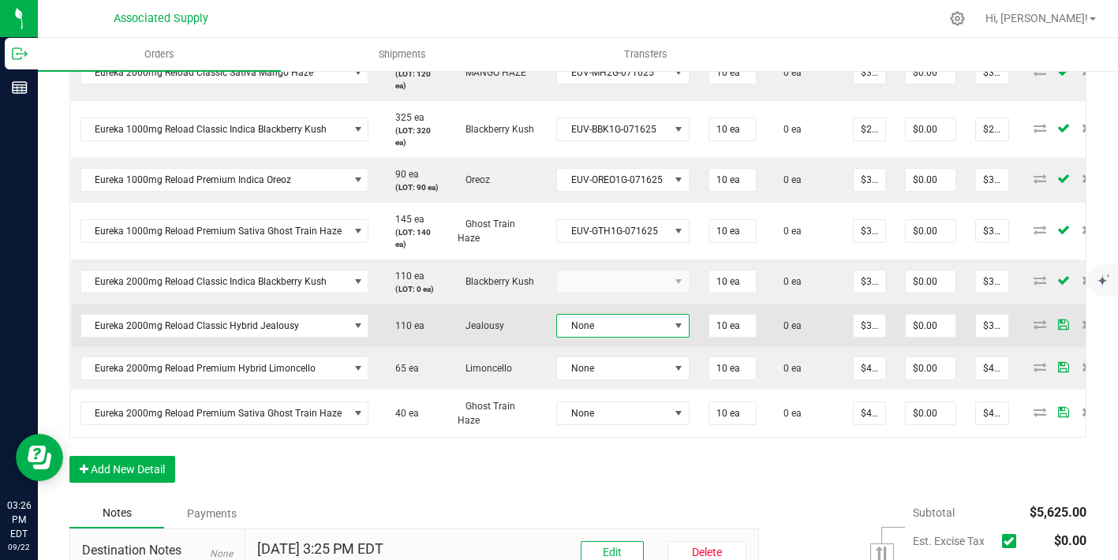
click at [629, 337] on span "None" at bounding box center [613, 326] width 112 height 22
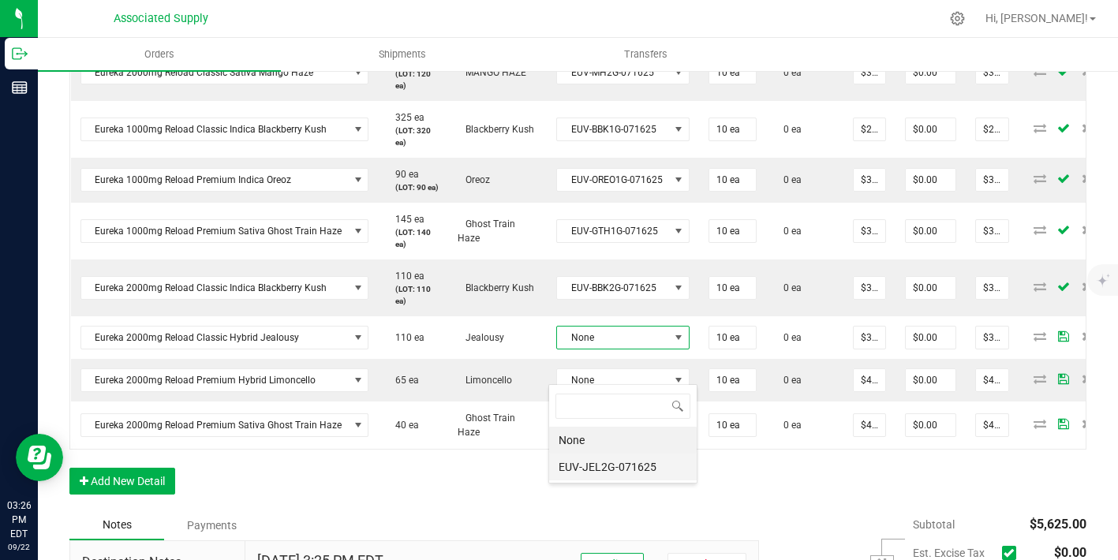
click at [632, 459] on li "EUV-JEL2G-071625" at bounding box center [623, 467] width 148 height 27
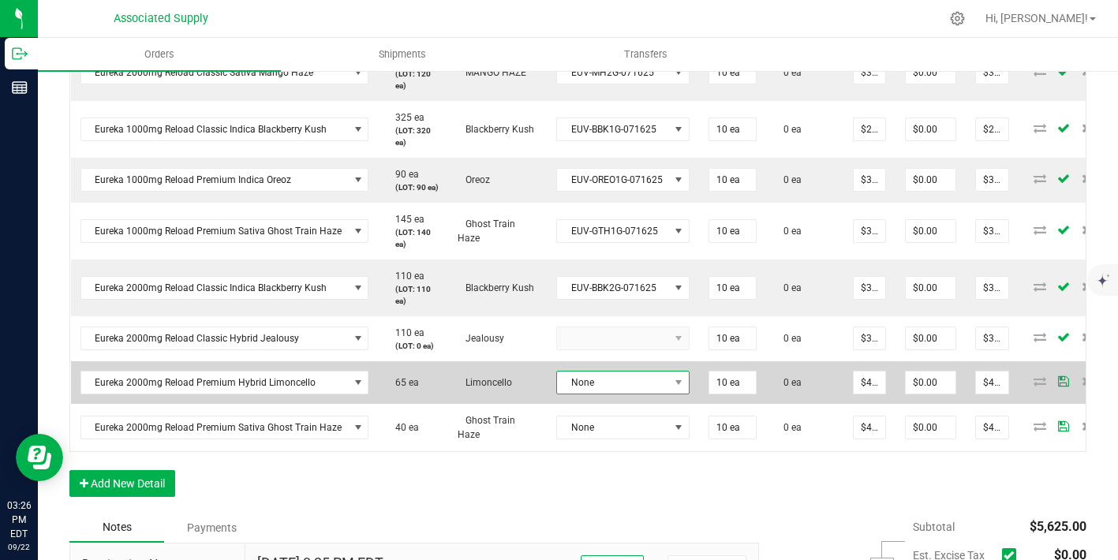
click at [637, 394] on span "None" at bounding box center [613, 383] width 112 height 22
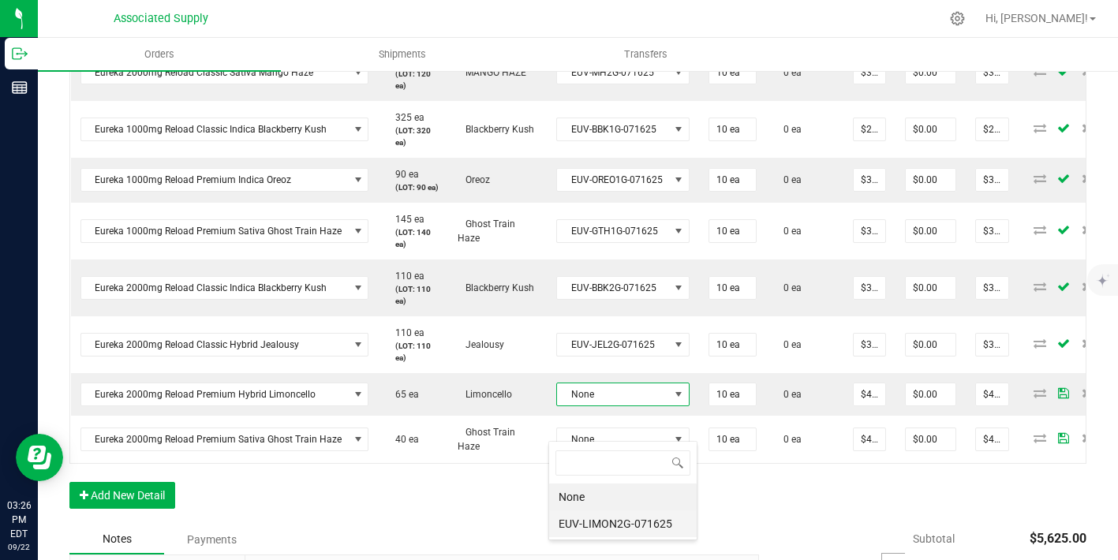
click at [627, 515] on li "EUV-LIMON2G-071625" at bounding box center [623, 524] width 148 height 27
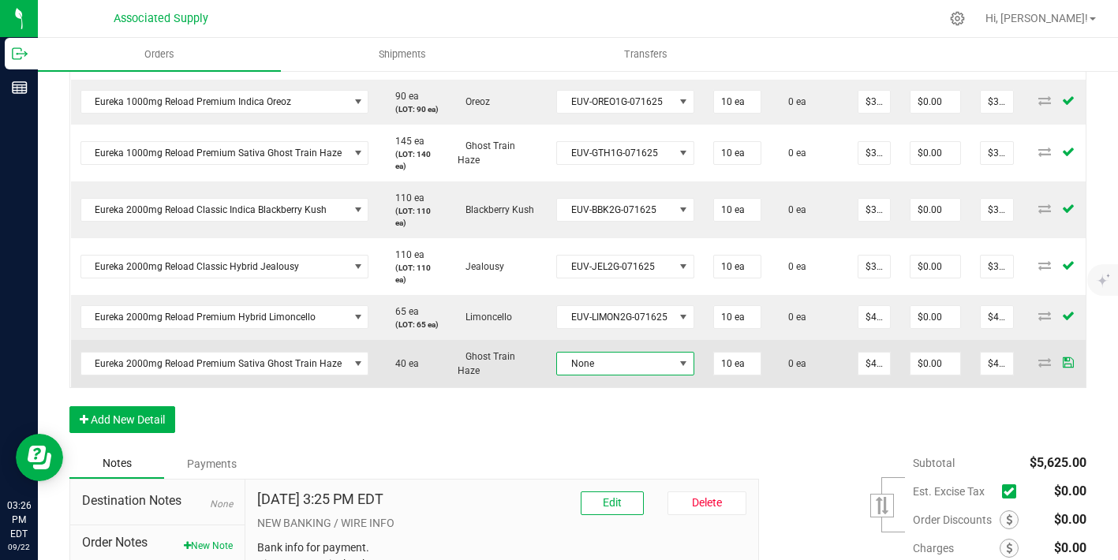
click at [651, 375] on span "None" at bounding box center [615, 364] width 117 height 22
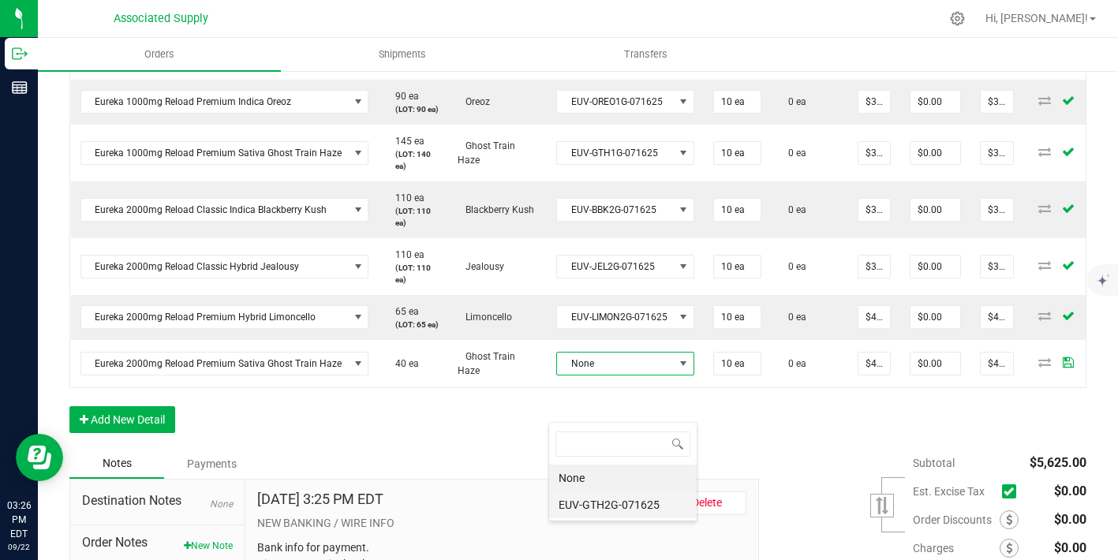
click at [642, 499] on li "EUV-GTH2G-071625" at bounding box center [623, 505] width 148 height 27
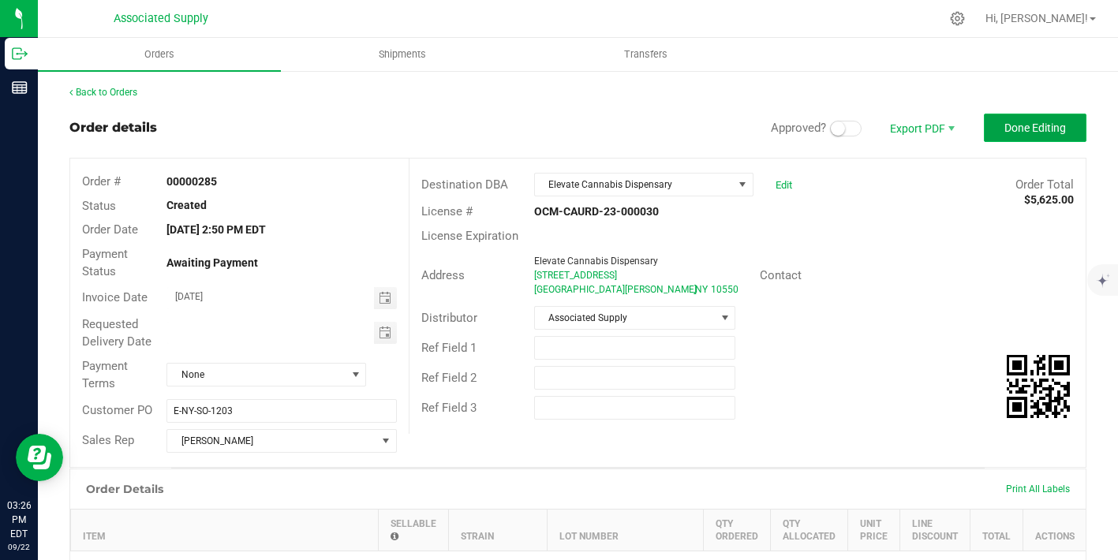
click at [1032, 137] on button "Done Editing" at bounding box center [1035, 128] width 103 height 28
